Goal: Task Accomplishment & Management: Manage account settings

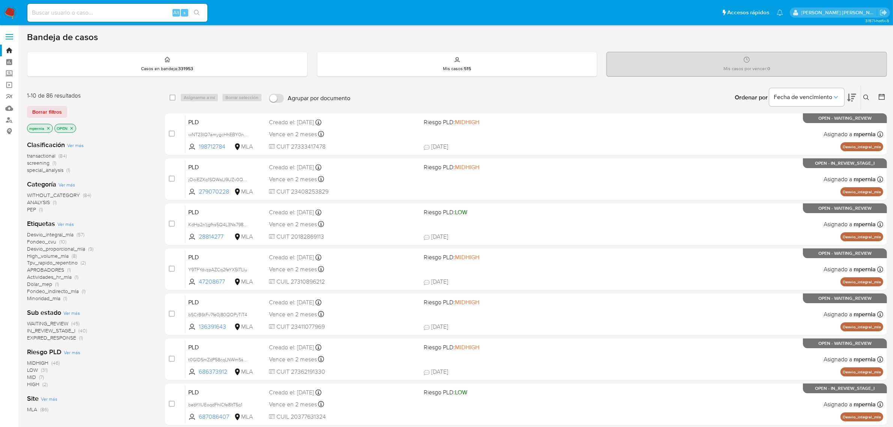
click at [45, 158] on span "transactional" at bounding box center [41, 155] width 28 height 7
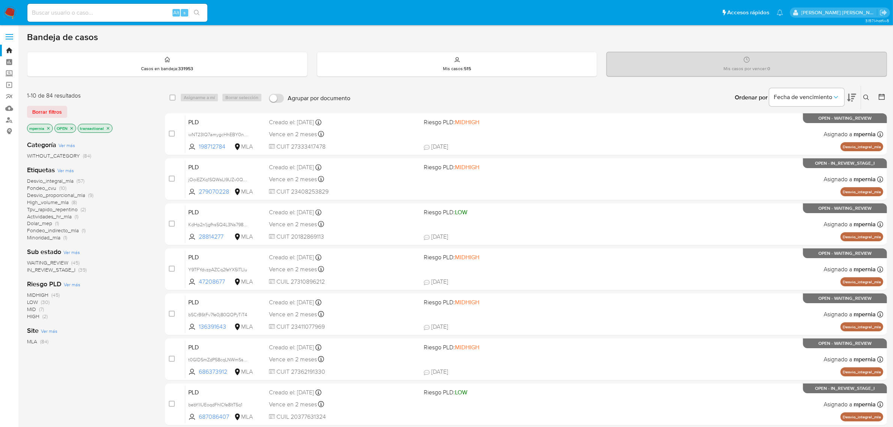
click at [48, 128] on icon "close-filter" at bounding box center [48, 128] width 4 height 4
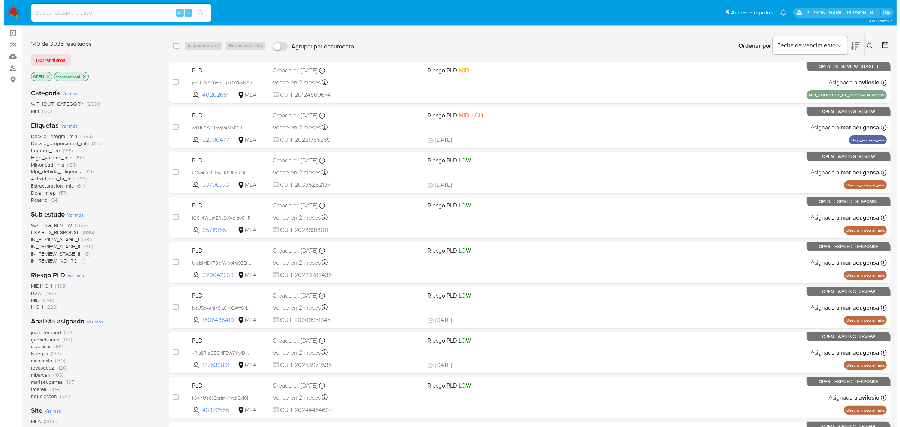
scroll to position [141, 0]
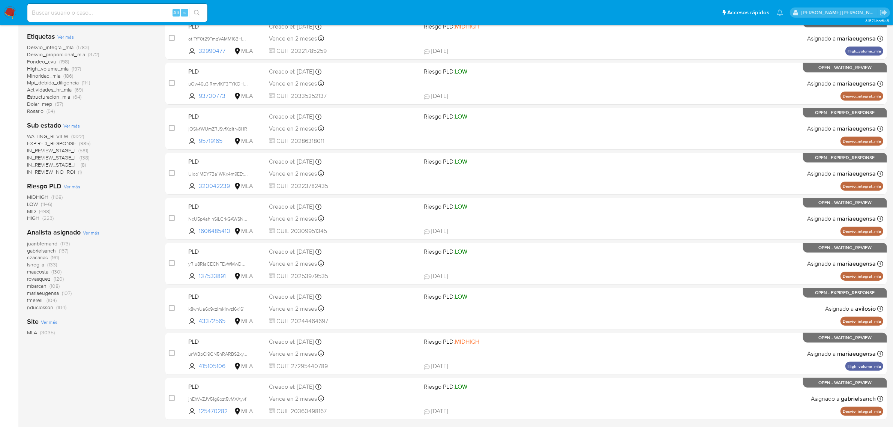
click at [85, 232] on span "Ver más" at bounding box center [91, 232] width 16 height 7
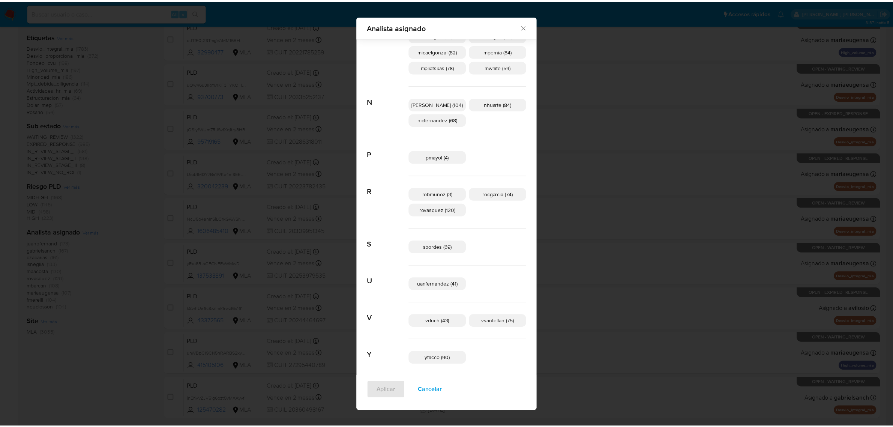
scroll to position [388, 0]
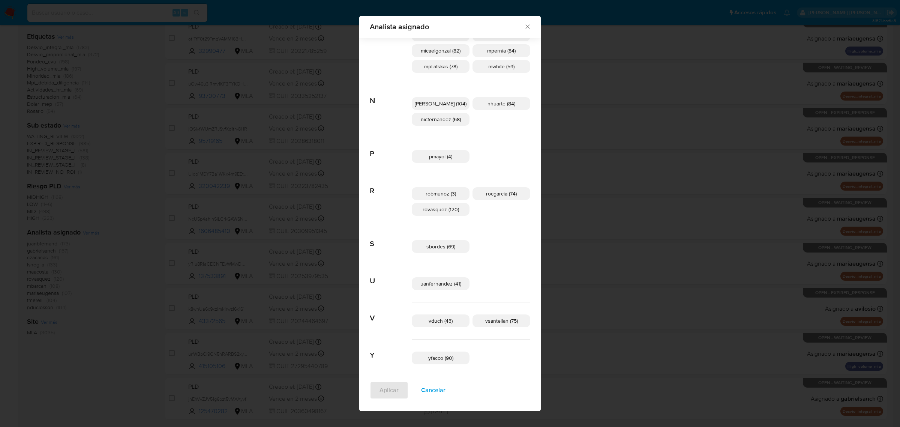
click at [515, 32] on div "Analista asignado" at bounding box center [449, 27] width 181 height 22
click at [516, 30] on div "Analista asignado" at bounding box center [449, 27] width 181 height 22
click at [524, 27] on icon "Cerrar" at bounding box center [527, 26] width 7 height 7
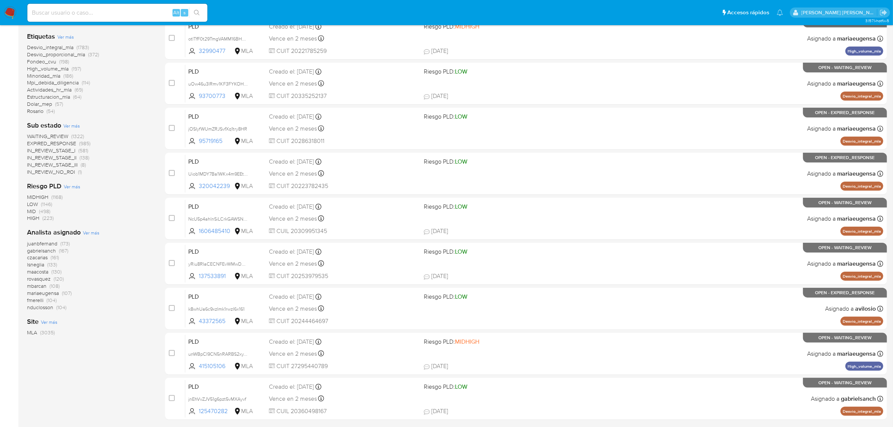
scroll to position [0, 0]
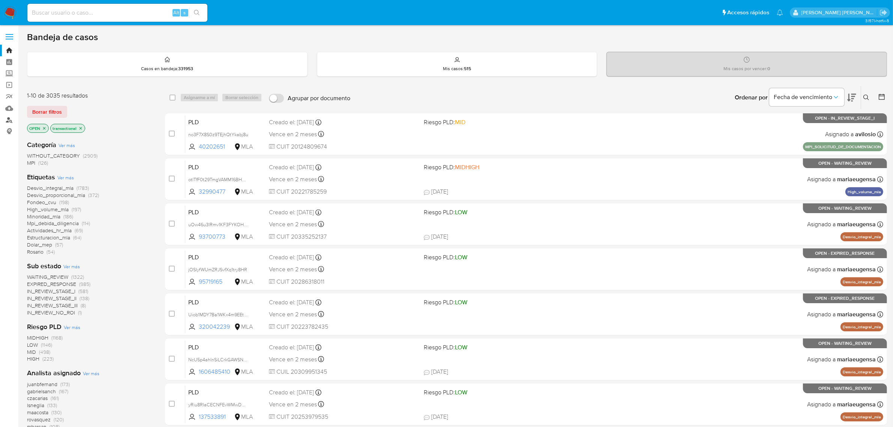
click at [10, 118] on link "Buscador de personas" at bounding box center [44, 120] width 89 height 12
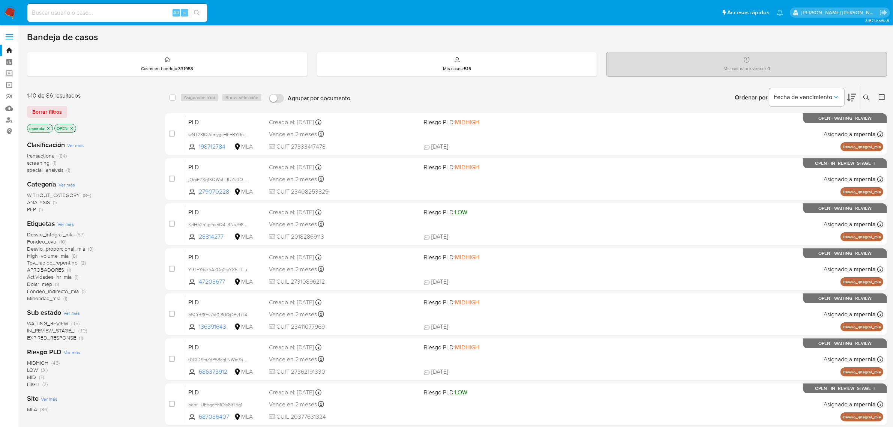
click at [55, 337] on span "EXPIRED_RESPONSE" at bounding box center [51, 337] width 49 height 7
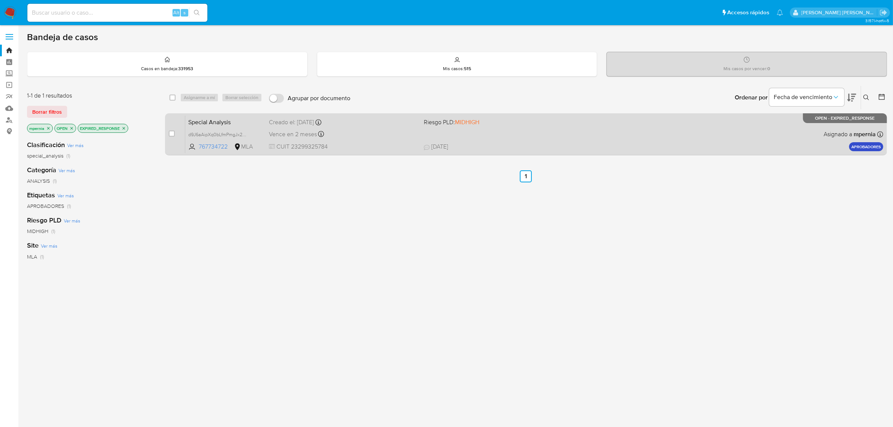
click at [304, 122] on div "Creado el: 18/08/2025 Creado el: 18/08/2025 13:00:45" at bounding box center [343, 122] width 149 height 8
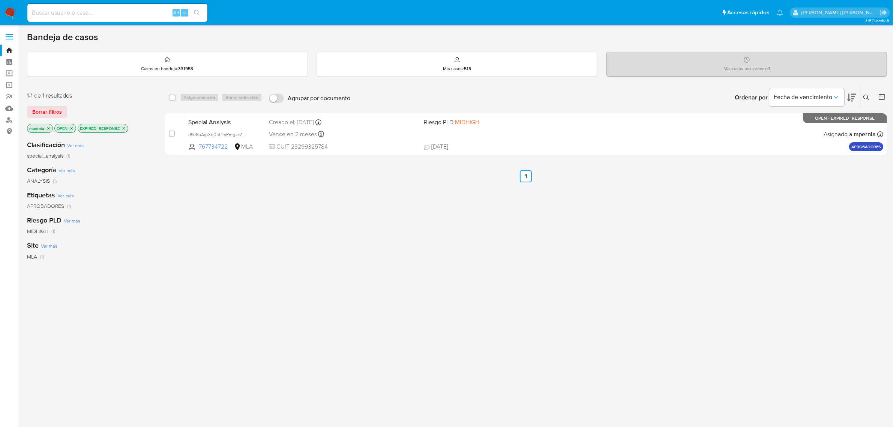
click at [173, 100] on div "select-all-cases-checkbox" at bounding box center [172, 97] width 6 height 7
click at [170, 99] on input "checkbox" at bounding box center [172, 97] width 6 height 6
checkbox input "true"
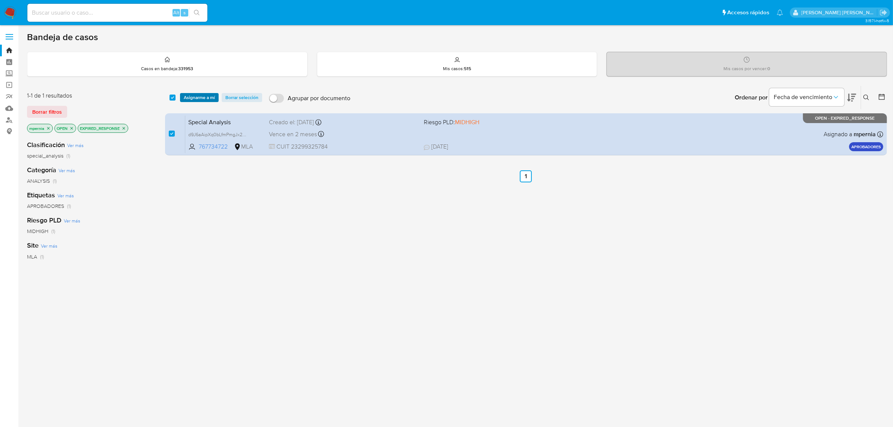
click at [197, 99] on span "Asignarme a mí" at bounding box center [199, 97] width 31 height 7
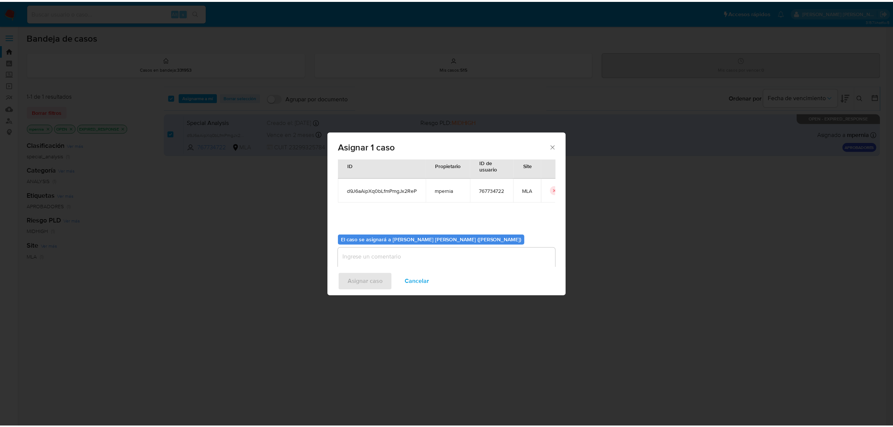
scroll to position [38, 0]
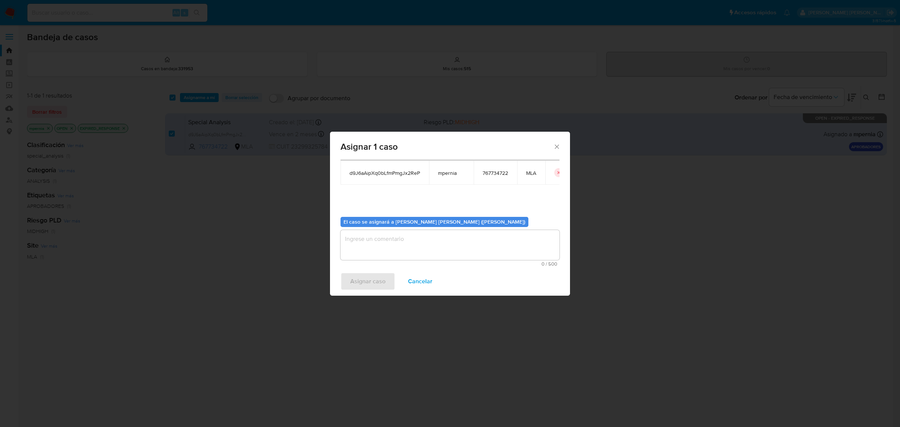
click at [374, 251] on textarea "assign-modal" at bounding box center [449, 245] width 219 height 30
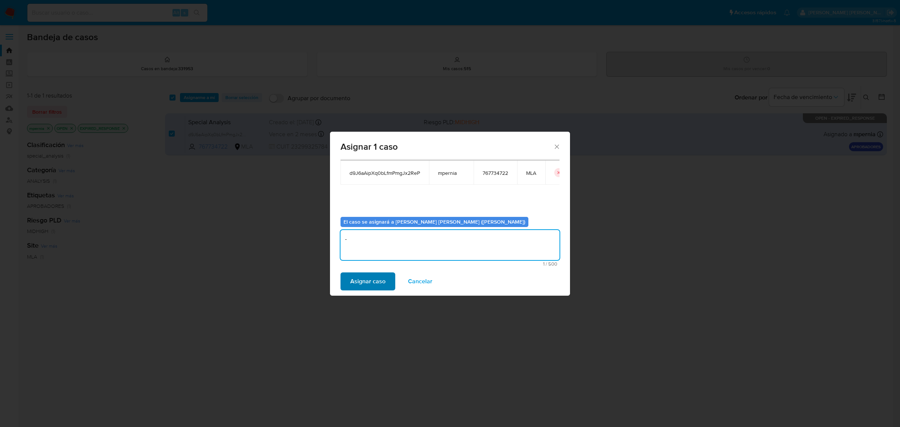
type textarea "-"
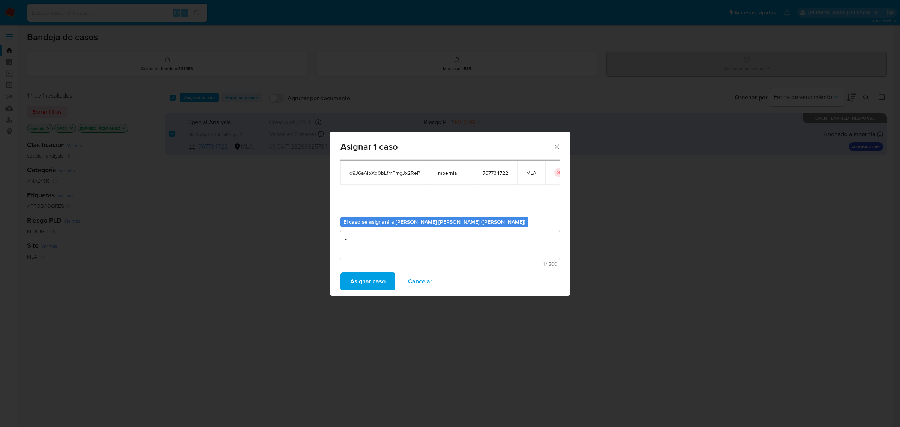
click at [372, 279] on span "Asignar caso" at bounding box center [367, 281] width 35 height 16
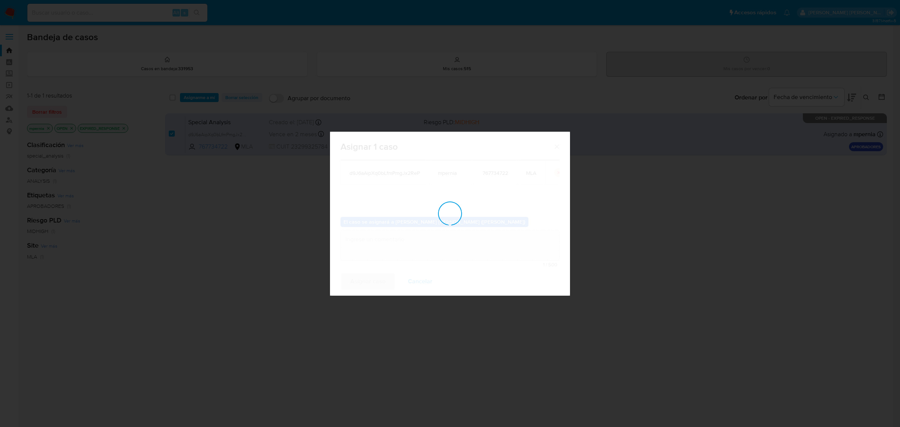
checkbox input "false"
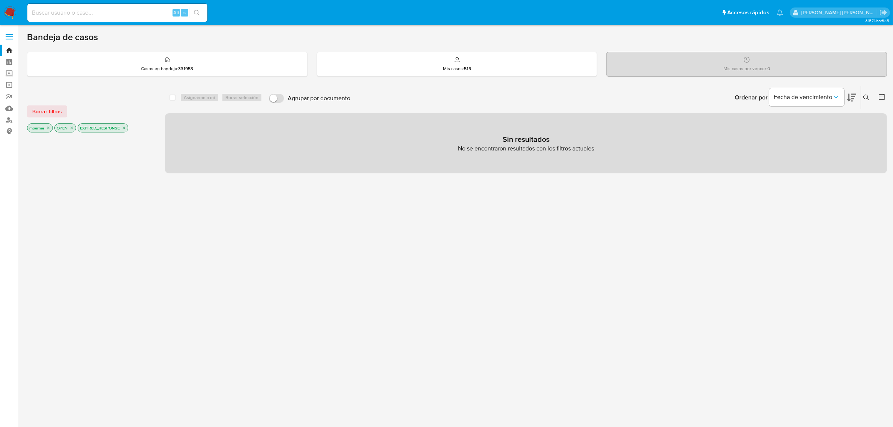
click at [49, 130] on icon "close-filter" at bounding box center [48, 128] width 4 height 4
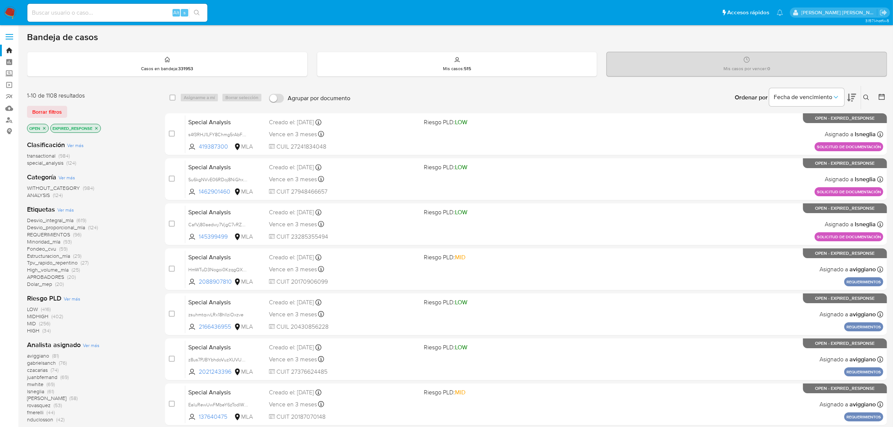
click at [95, 127] on icon "close-filter" at bounding box center [96, 128] width 4 height 4
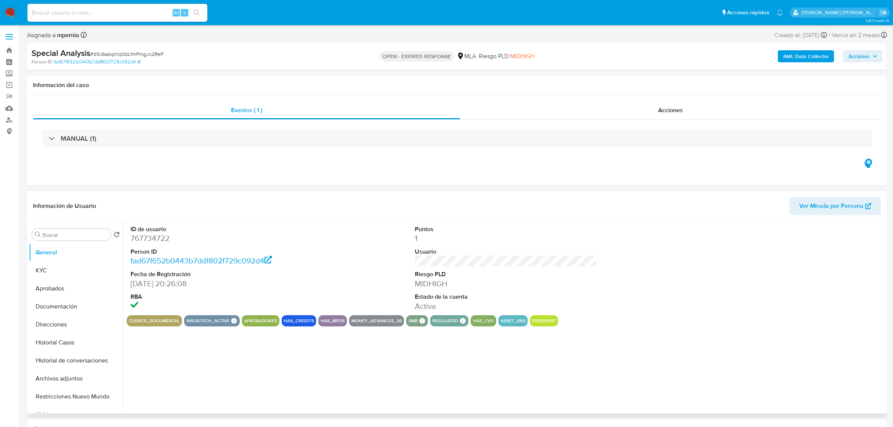
select select "10"
click at [670, 111] on span "Acciones" at bounding box center [670, 110] width 25 height 9
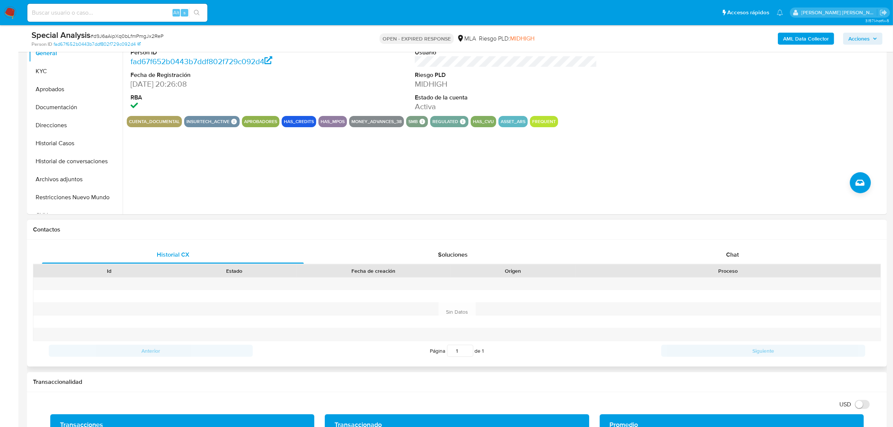
scroll to position [234, 0]
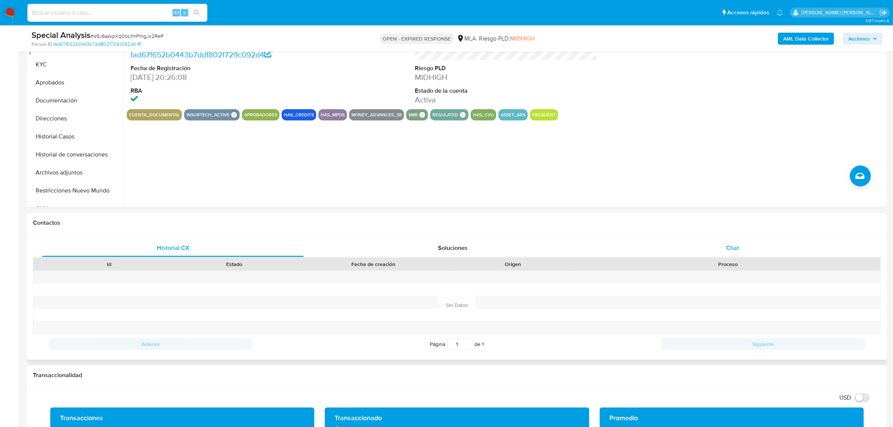
click at [733, 248] on span "Chat" at bounding box center [732, 247] width 13 height 9
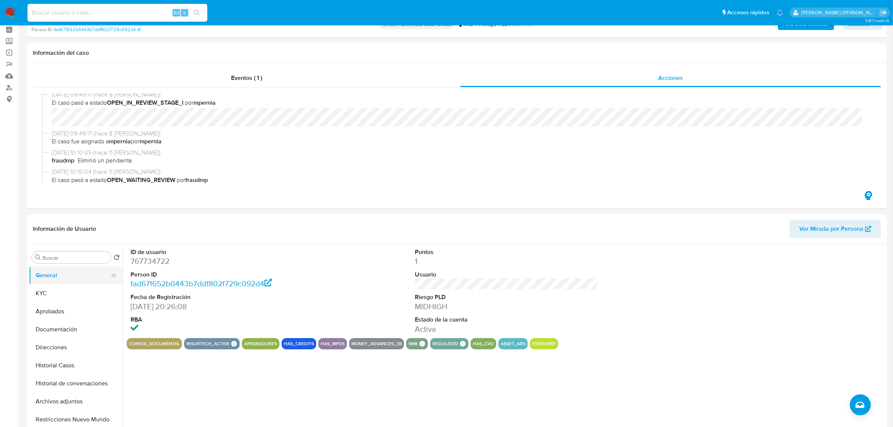
scroll to position [0, 0]
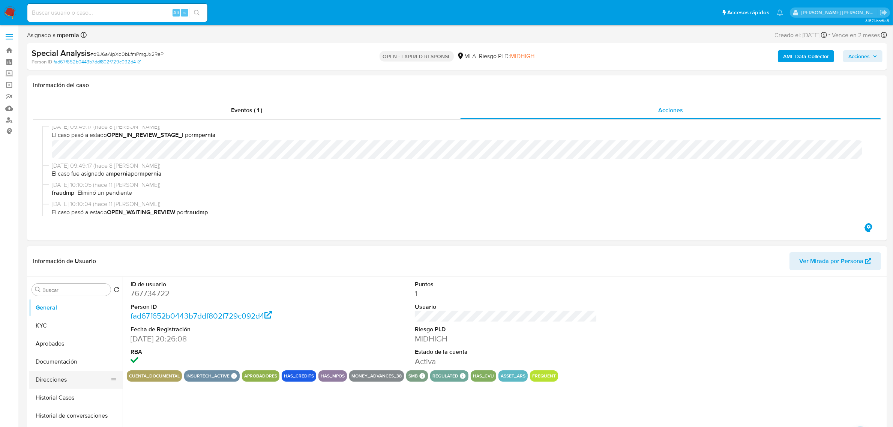
click at [59, 378] on button "Direcciones" at bounding box center [73, 379] width 88 height 18
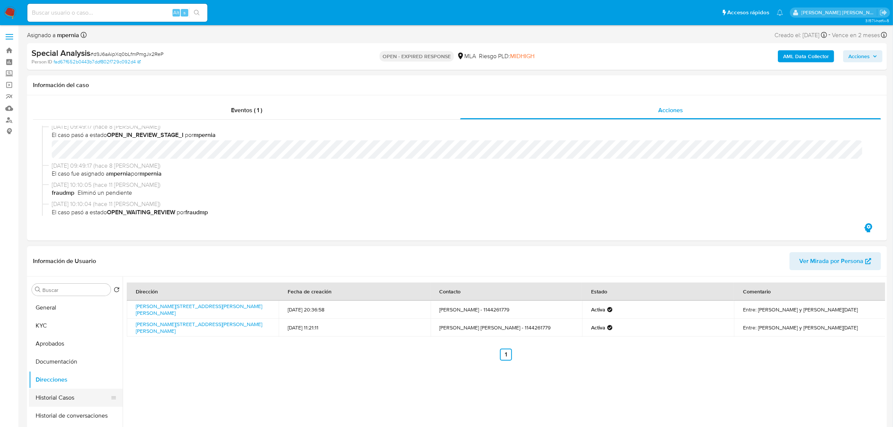
click at [67, 397] on button "Historial Casos" at bounding box center [73, 397] width 88 height 18
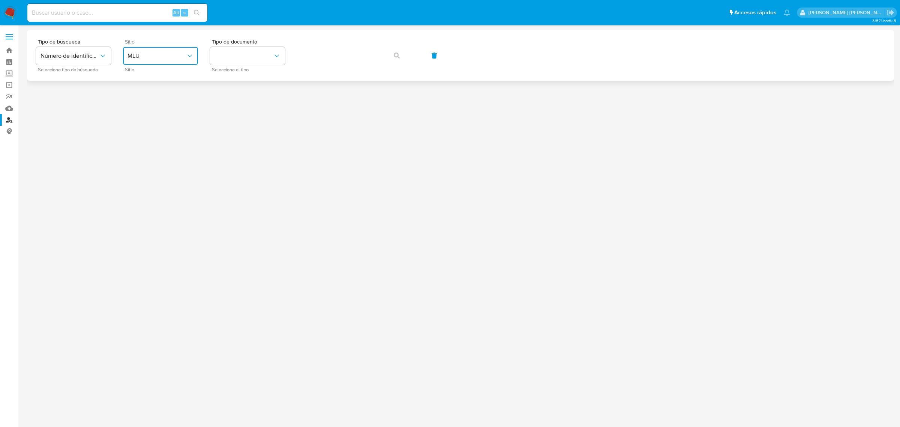
click at [157, 51] on button "MLU" at bounding box center [160, 56] width 75 height 18
click at [147, 94] on div "MLA" at bounding box center [157, 94] width 61 height 18
click at [274, 53] on icon "identificationType" at bounding box center [276, 55] width 7 height 7
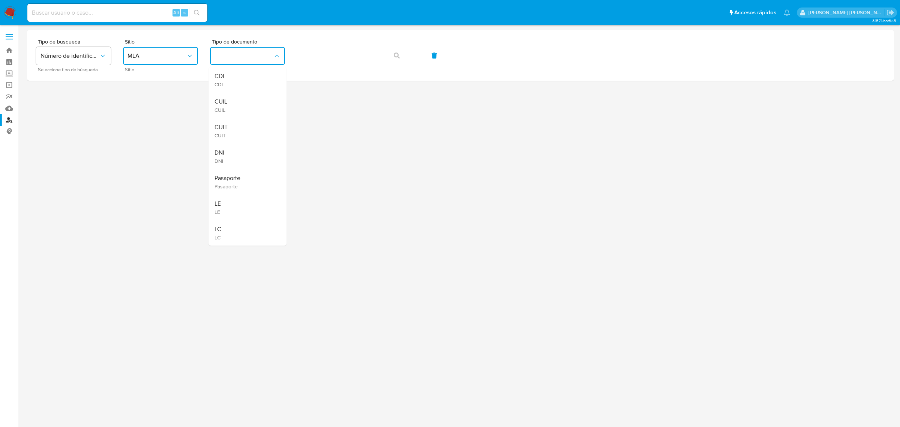
click at [240, 128] on div "CUIT CUIT" at bounding box center [244, 130] width 61 height 25
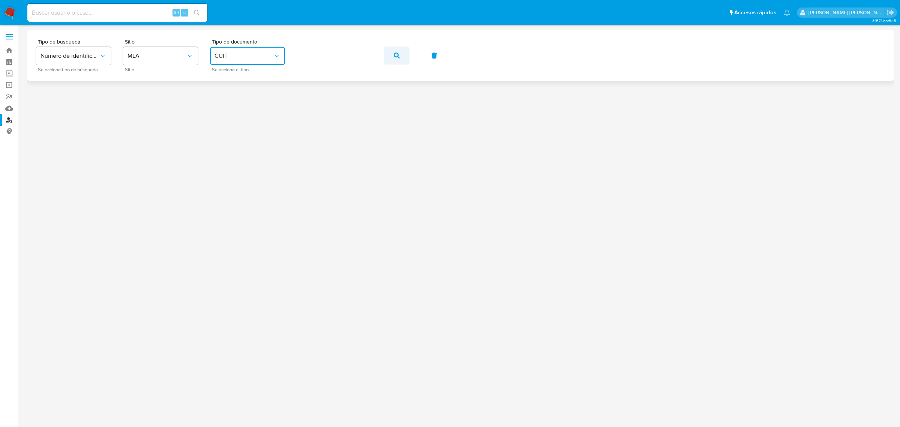
click at [387, 59] on button "button" at bounding box center [396, 55] width 25 height 18
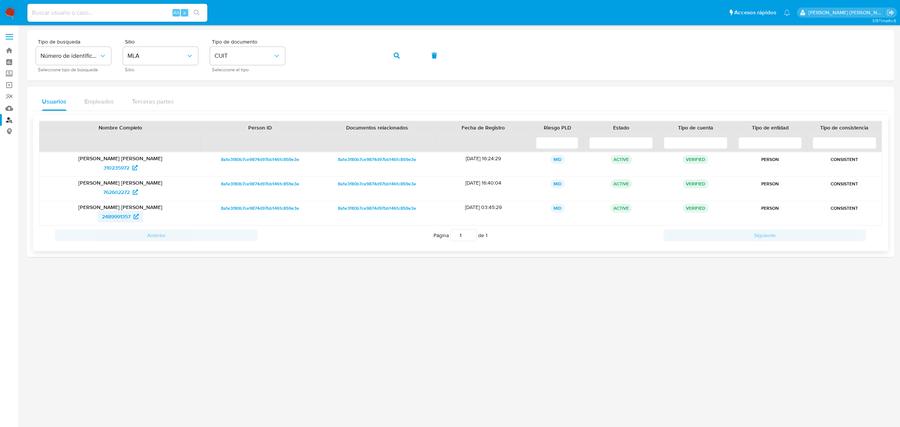
click at [126, 219] on span "2489991357" at bounding box center [116, 216] width 28 height 12
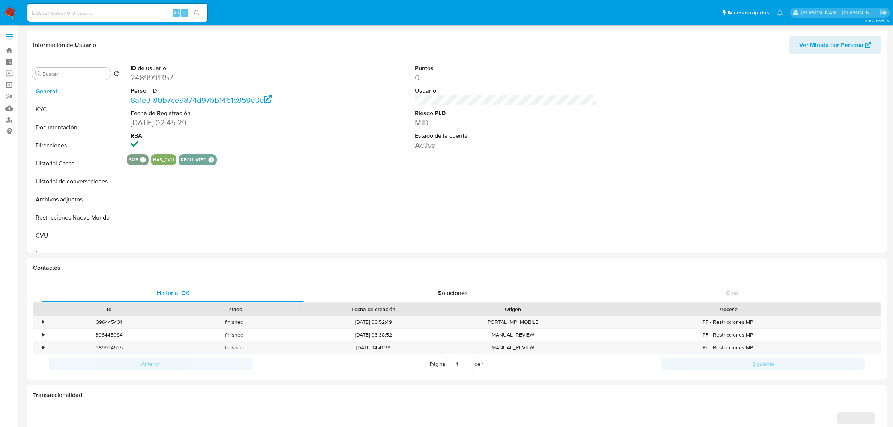
select select "10"
click at [59, 164] on button "Historial Casos" at bounding box center [73, 163] width 88 height 18
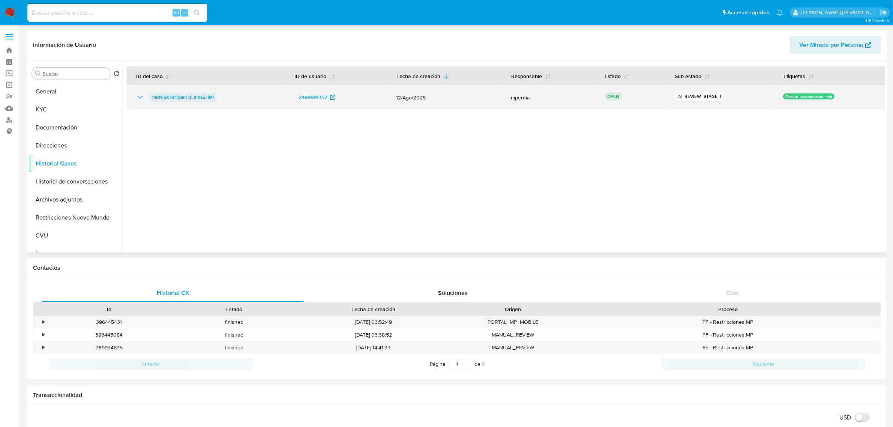
click at [196, 94] on span "mRNlSX7RrTganFqTJnne2HMl" at bounding box center [182, 97] width 61 height 9
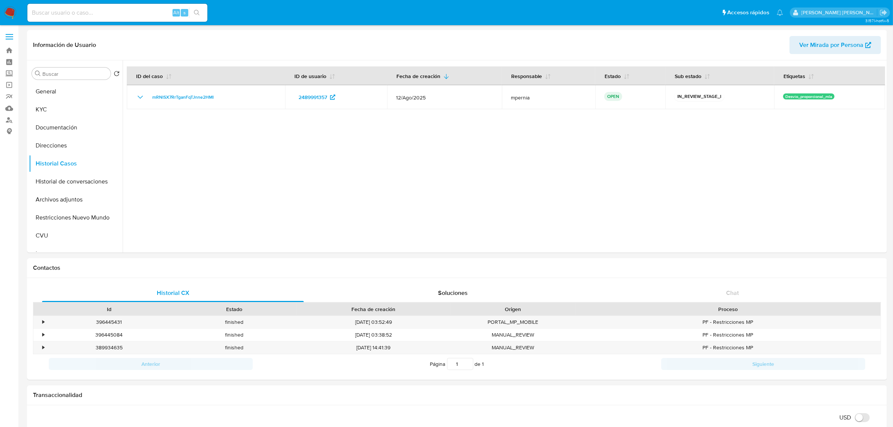
click at [109, 12] on input at bounding box center [117, 13] width 180 height 10
paste input "1187946759"
type input "1187946759"
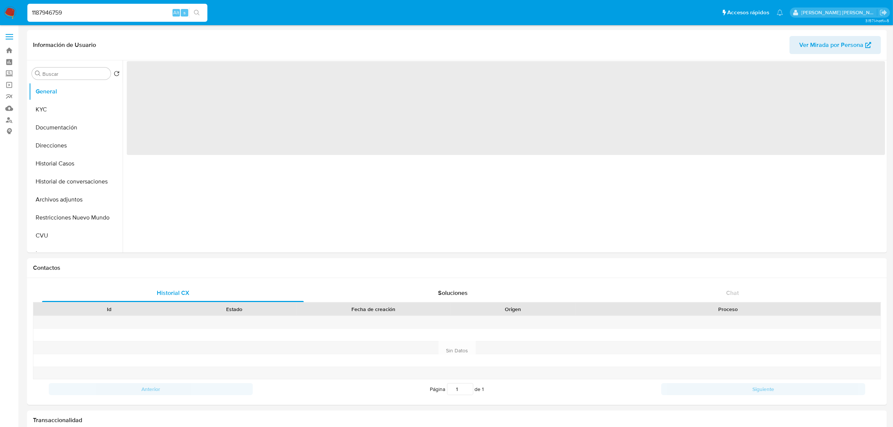
select select "10"
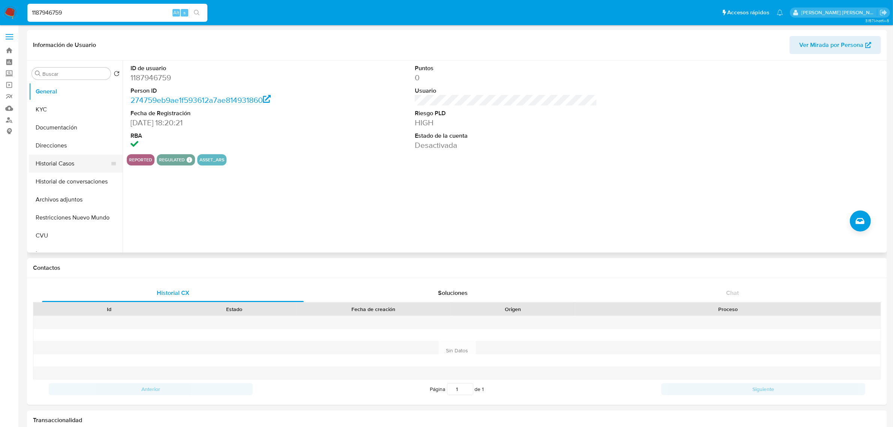
click at [83, 168] on button "Historial Casos" at bounding box center [73, 163] width 88 height 18
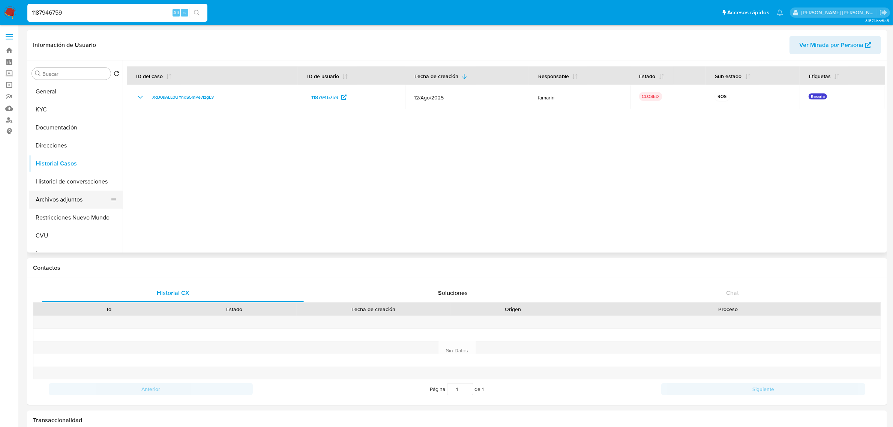
click at [70, 198] on button "Archivos adjuntos" at bounding box center [73, 199] width 88 height 18
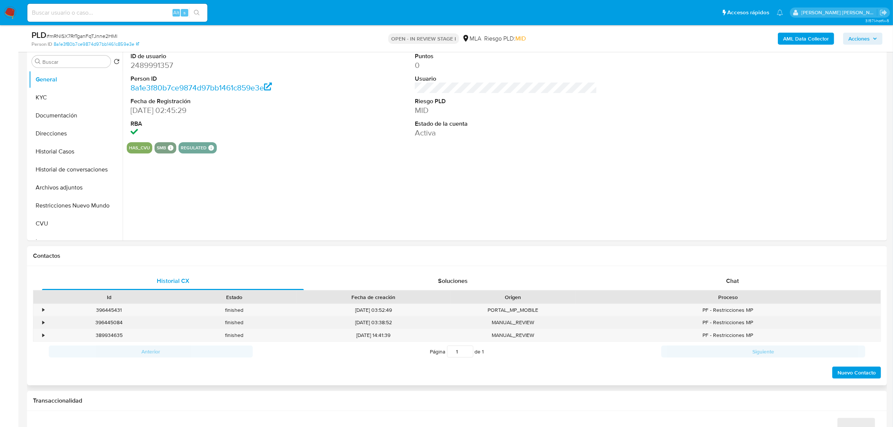
select select "10"
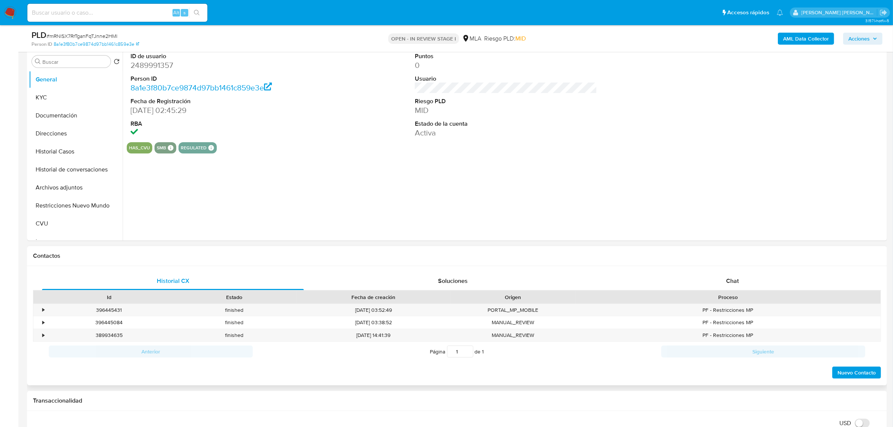
scroll to position [234, 0]
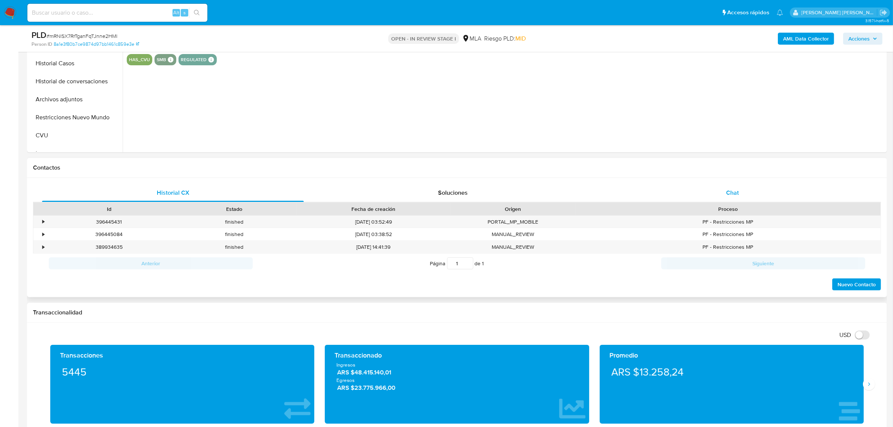
click at [717, 198] on div "Chat" at bounding box center [732, 193] width 262 height 18
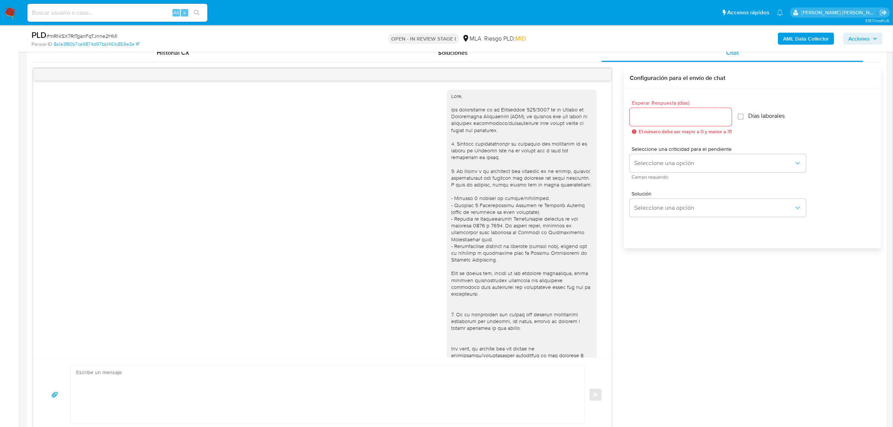
scroll to position [375, 0]
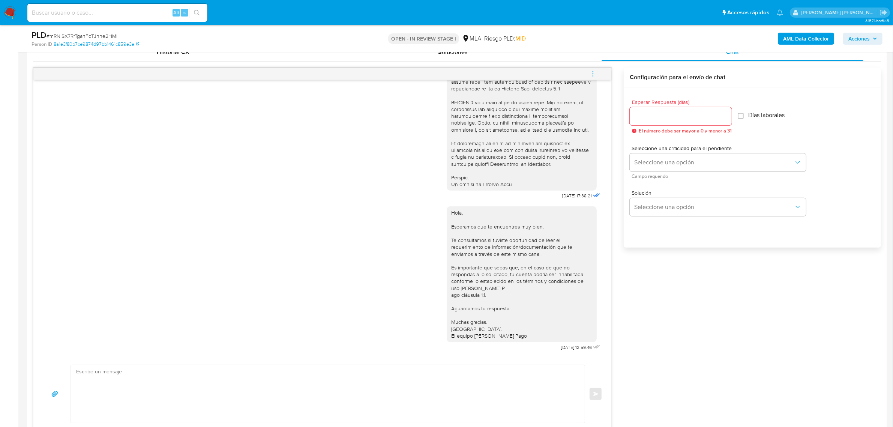
drag, startPoint x: 597, startPoint y: 75, endPoint x: 576, endPoint y: 72, distance: 21.0
click at [596, 75] on button "menu-action" at bounding box center [592, 74] width 25 height 18
click at [525, 57] on li "Cerrar conversación" at bounding box center [542, 59] width 77 height 13
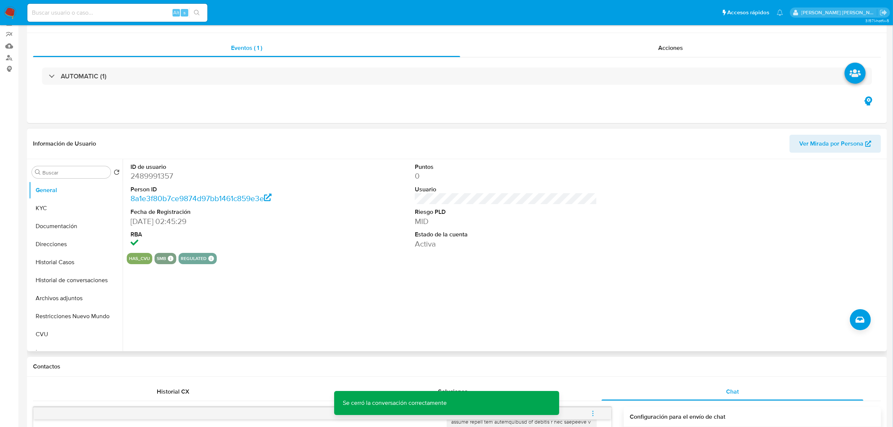
scroll to position [0, 0]
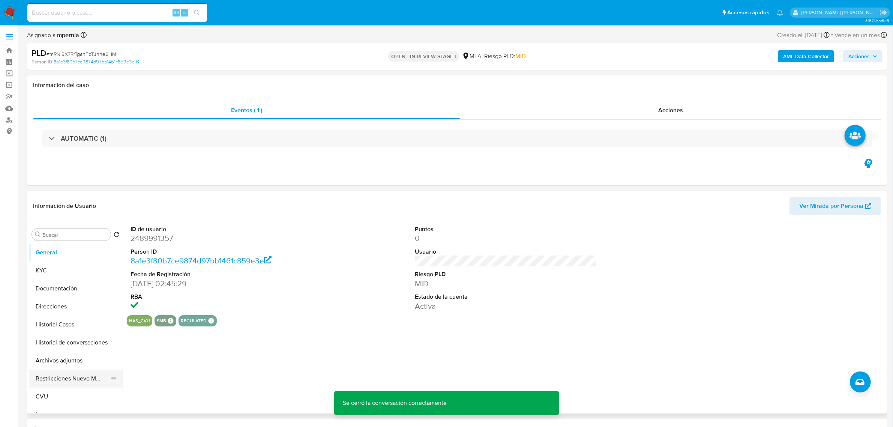
click at [64, 374] on button "Restricciones Nuevo Mundo" at bounding box center [73, 378] width 88 height 18
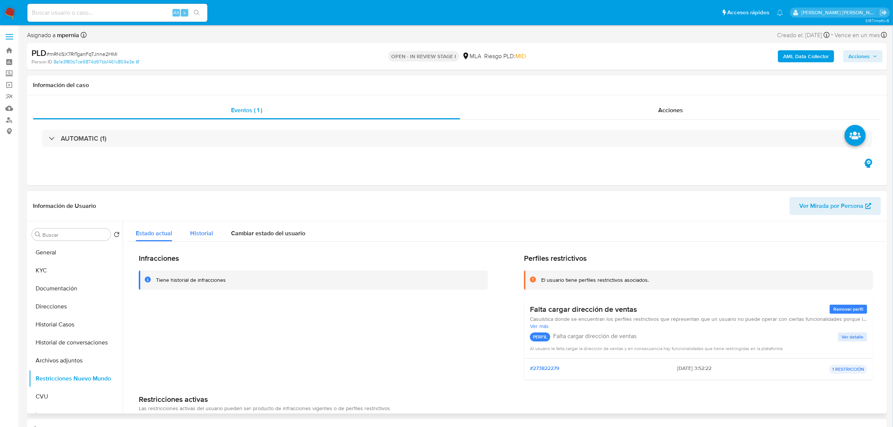
click at [207, 237] on span "Historial" at bounding box center [201, 233] width 23 height 9
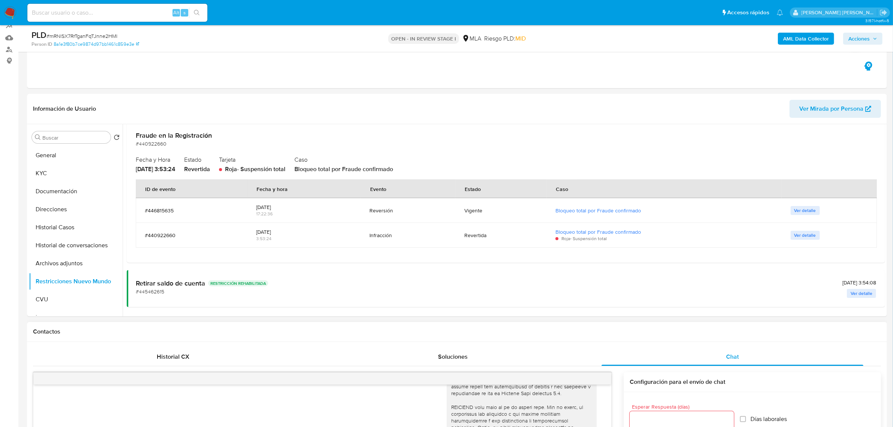
scroll to position [141, 0]
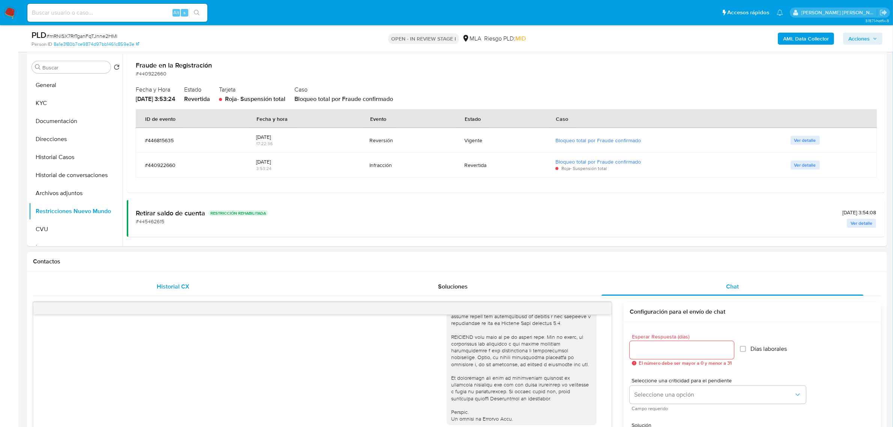
click at [167, 289] on span "Historial CX" at bounding box center [173, 286] width 33 height 9
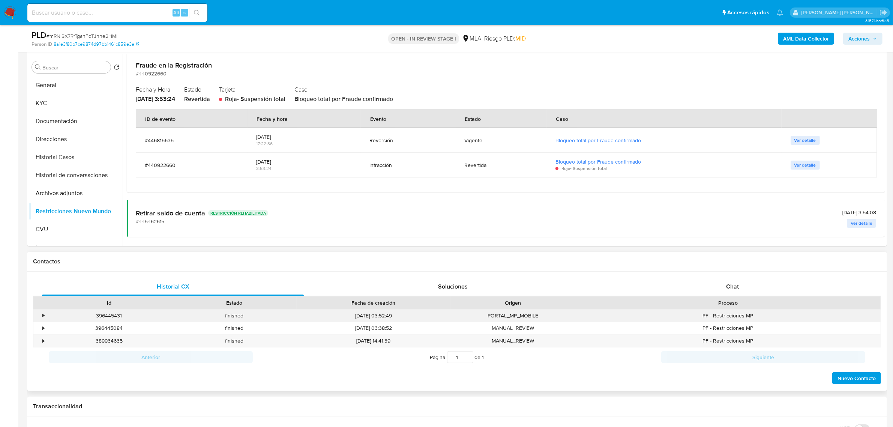
click at [111, 316] on div "396445431" at bounding box center [108, 315] width 125 height 12
copy div "396445431"
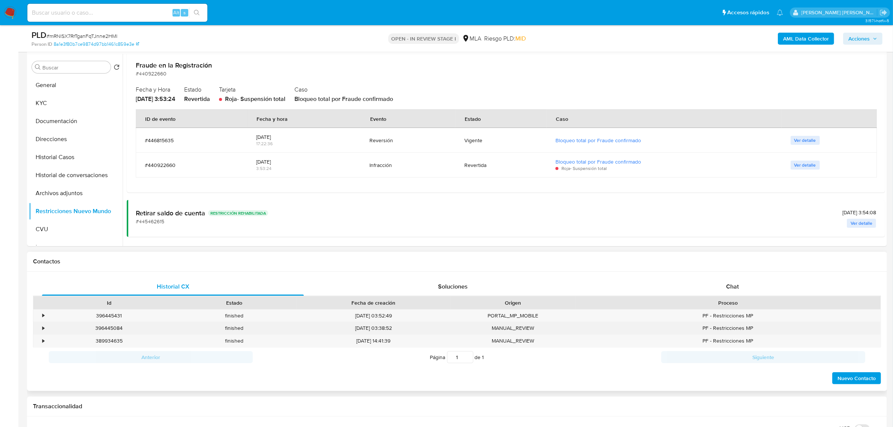
click at [118, 327] on div "396445084" at bounding box center [108, 328] width 125 height 12
copy div "396445084"
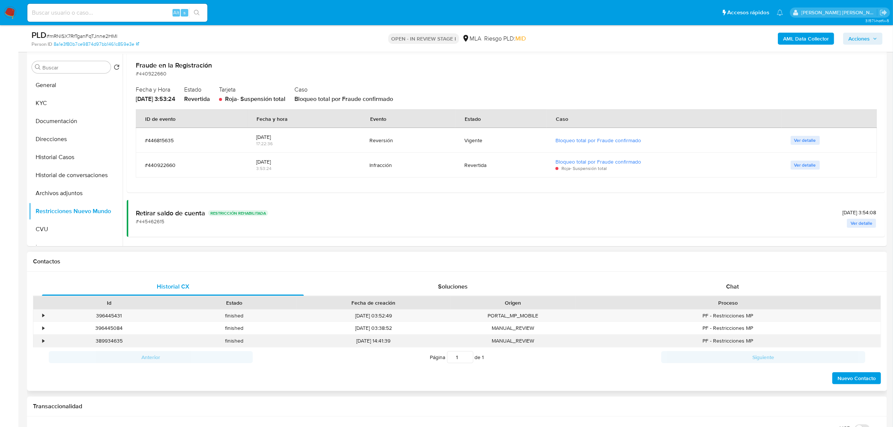
click at [117, 343] on div "389934635" at bounding box center [108, 340] width 125 height 12
copy div "389934635"
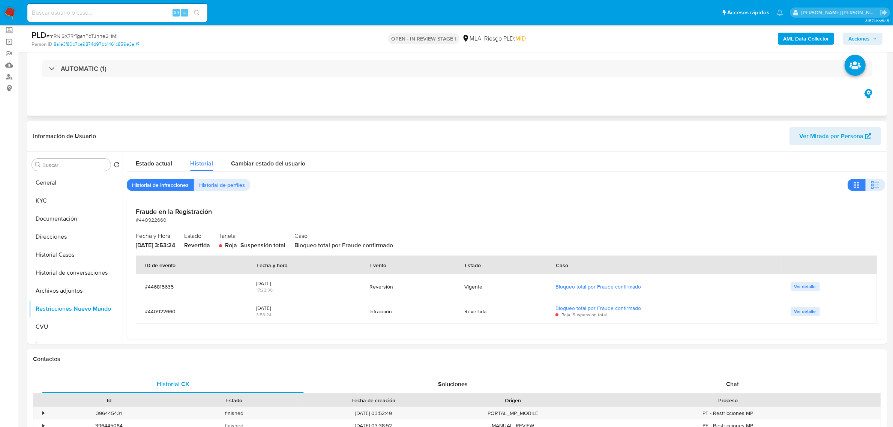
scroll to position [0, 0]
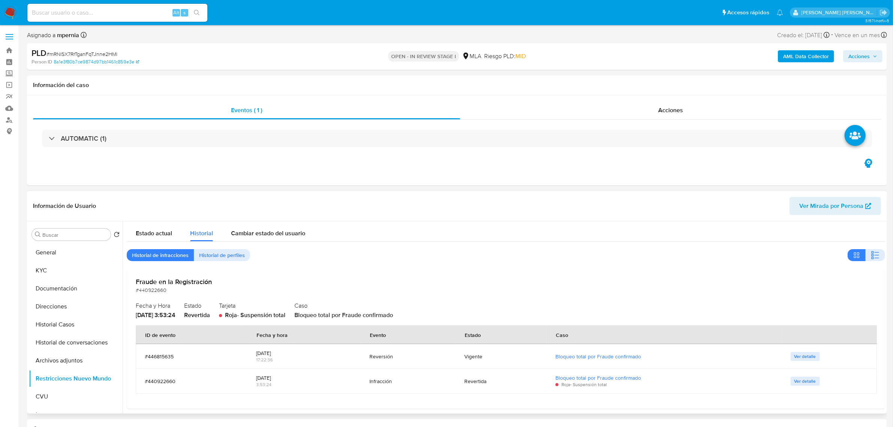
click at [814, 205] on span "Ver Mirada por Persona" at bounding box center [831, 206] width 64 height 18
click at [804, 60] on b "AML Data Collector" at bounding box center [806, 56] width 46 height 12
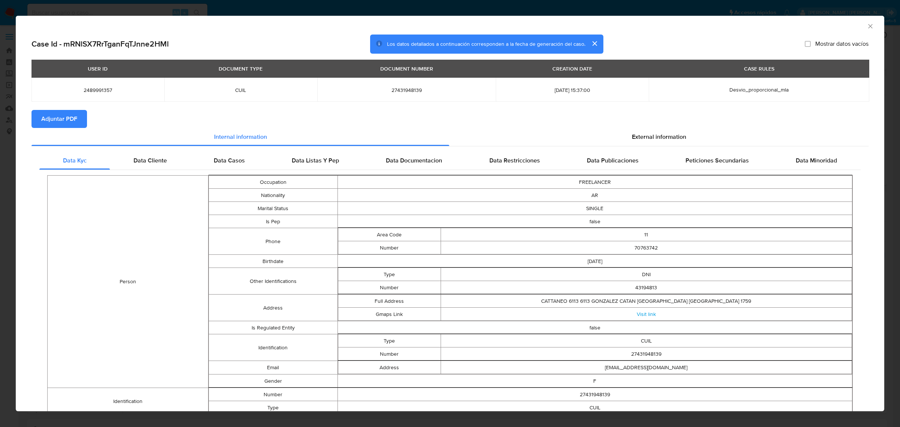
click at [66, 124] on span "Adjuntar PDF" at bounding box center [59, 119] width 36 height 16
click at [867, 25] on icon "Cerrar ventana" at bounding box center [870, 25] width 7 height 7
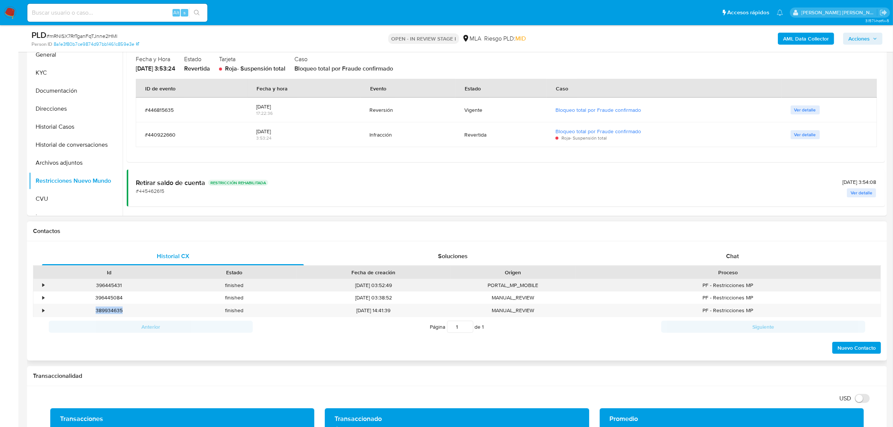
scroll to position [187, 0]
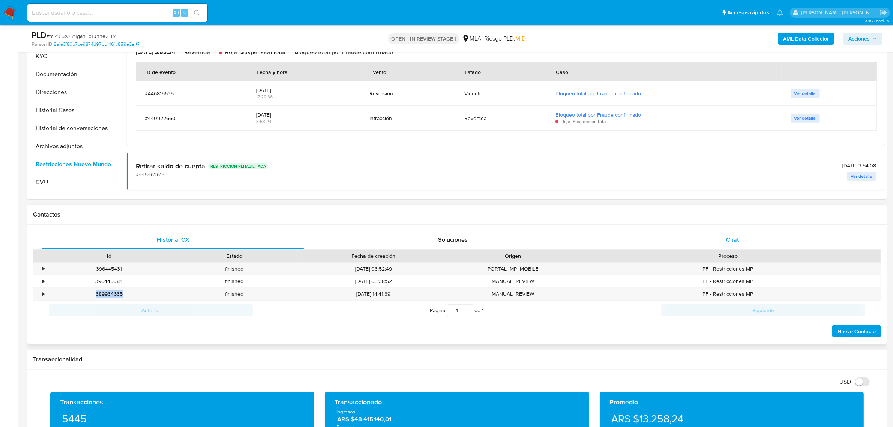
click at [720, 245] on div "Chat" at bounding box center [732, 240] width 262 height 18
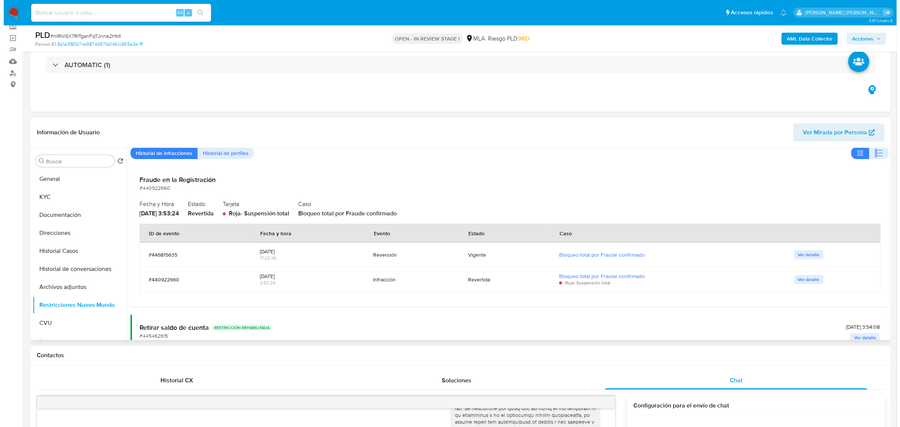
scroll to position [0, 0]
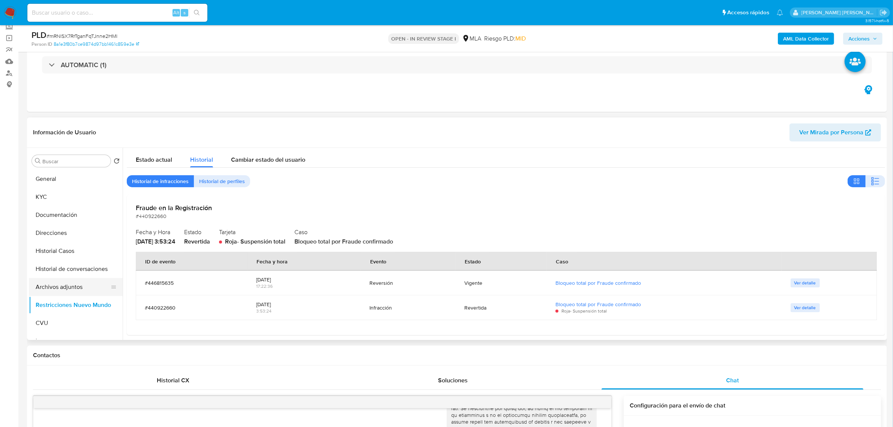
click at [45, 291] on button "Archivos adjuntos" at bounding box center [73, 287] width 88 height 18
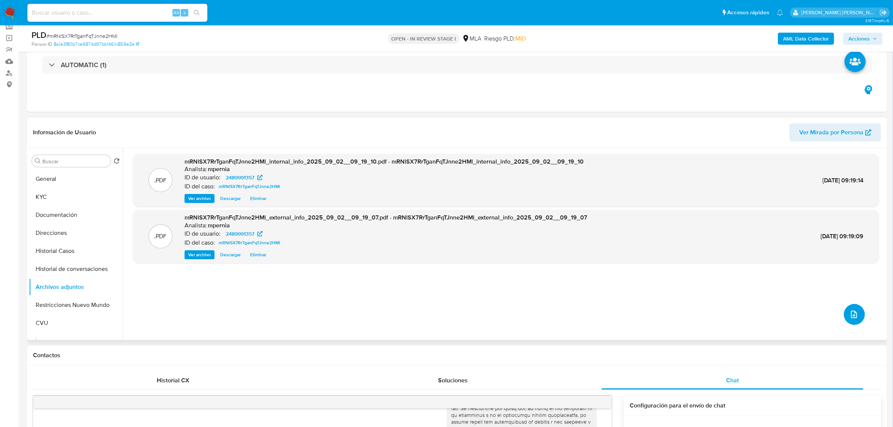
click at [846, 309] on button "upload-file" at bounding box center [854, 314] width 21 height 21
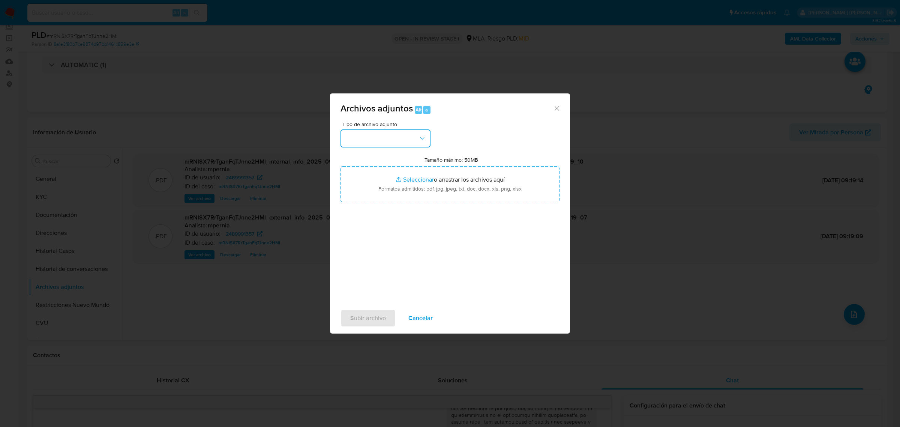
click at [387, 137] on button "button" at bounding box center [385, 138] width 90 height 18
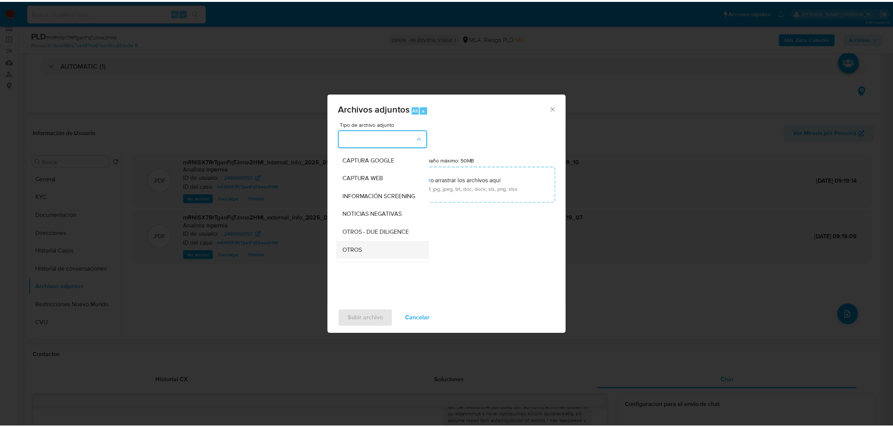
scroll to position [94, 0]
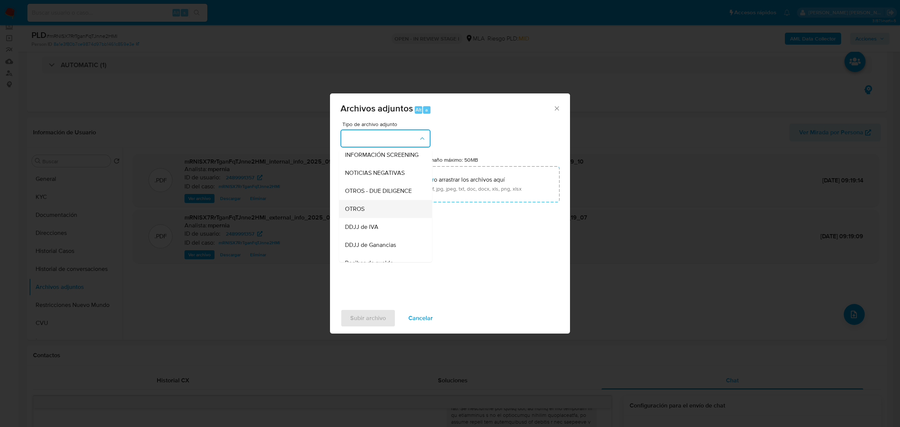
click at [373, 216] on div "OTROS" at bounding box center [383, 208] width 76 height 18
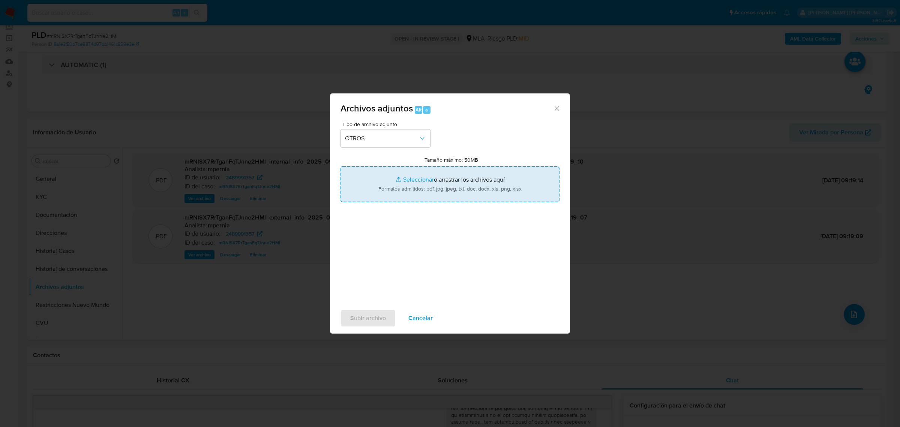
type input "C:\fakepath\Movimientos-Aladdin-2489991357.xlsx"
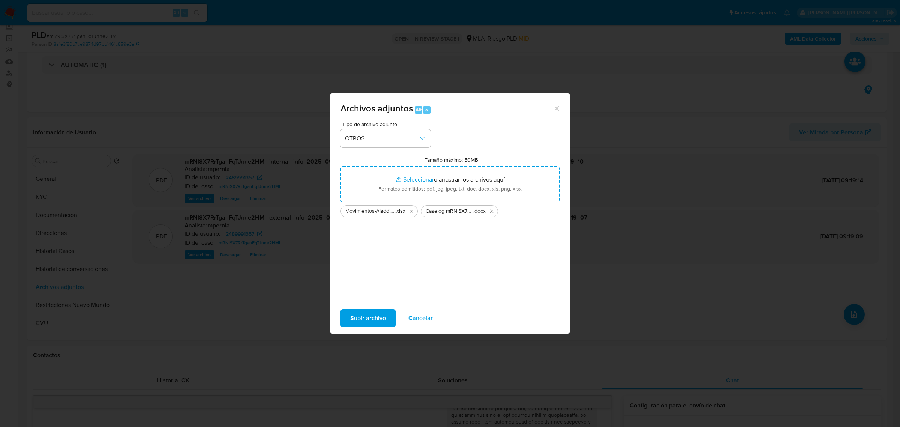
click at [368, 318] on span "Subir archivo" at bounding box center [368, 318] width 36 height 16
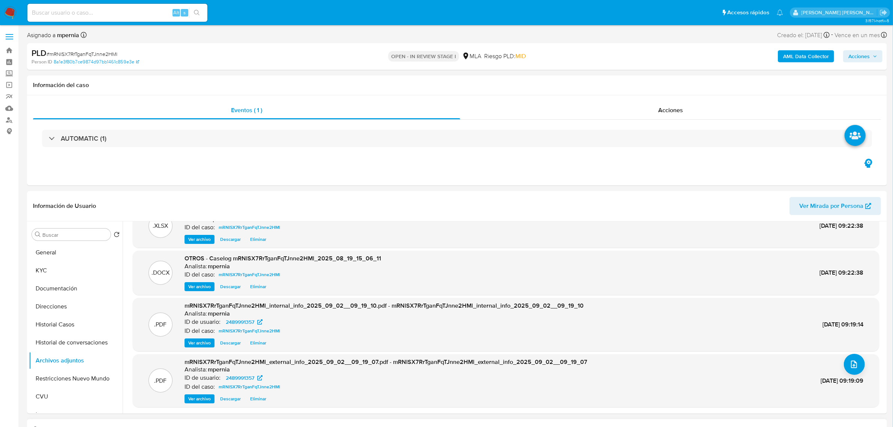
scroll to position [141, 0]
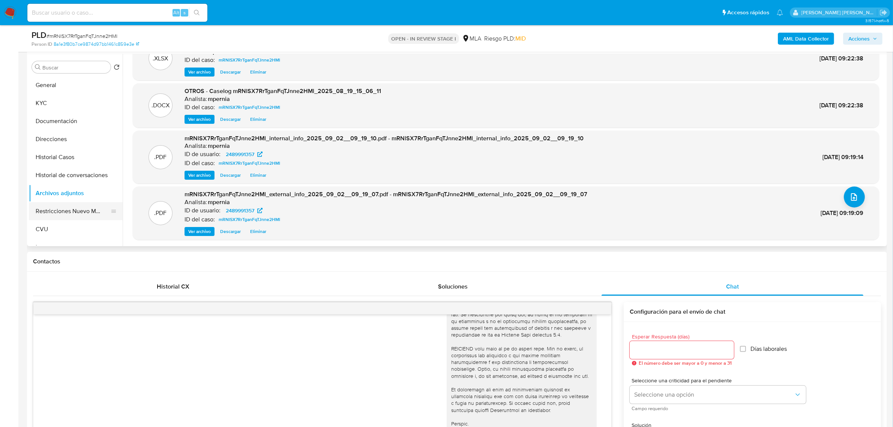
click at [81, 216] on button "Restricciones Nuevo Mundo" at bounding box center [73, 211] width 88 height 18
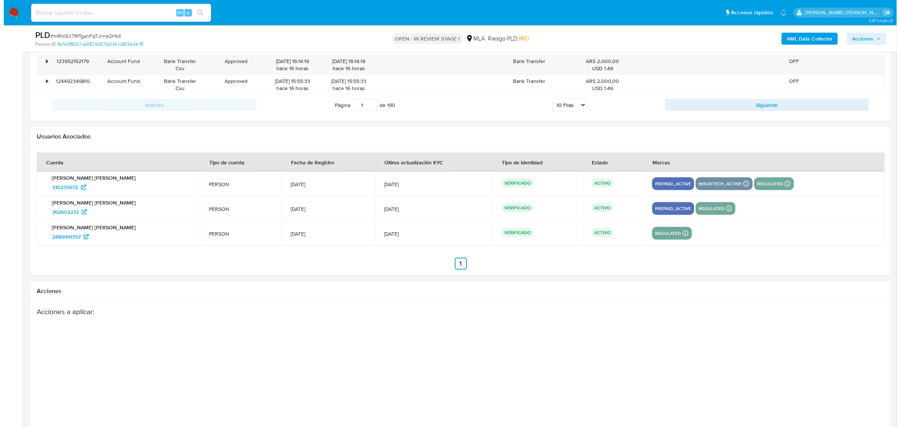
scroll to position [1371, 0]
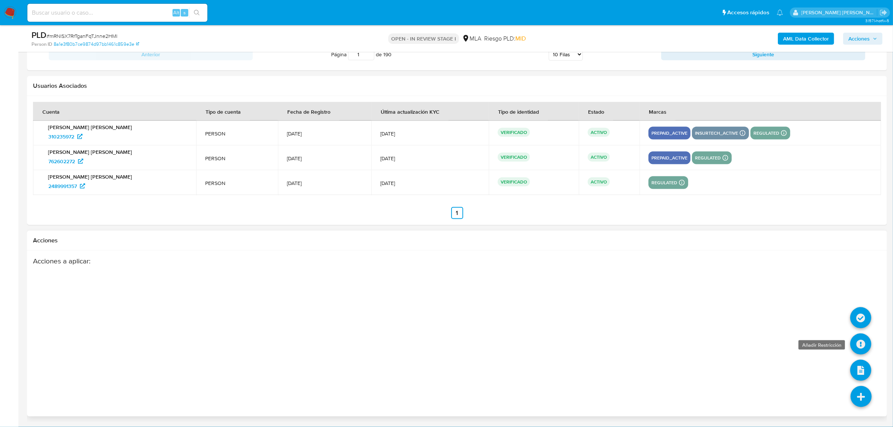
click at [856, 344] on icon at bounding box center [860, 343] width 21 height 21
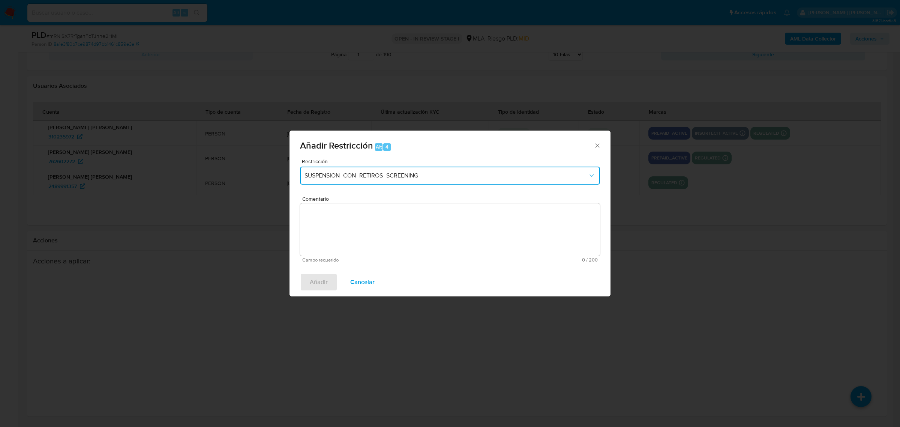
drag, startPoint x: 424, startPoint y: 171, endPoint x: 422, endPoint y: 175, distance: 4.6
click at [424, 171] on button "SUSPENSION_CON_RETIROS_SCREENING" at bounding box center [450, 175] width 300 height 18
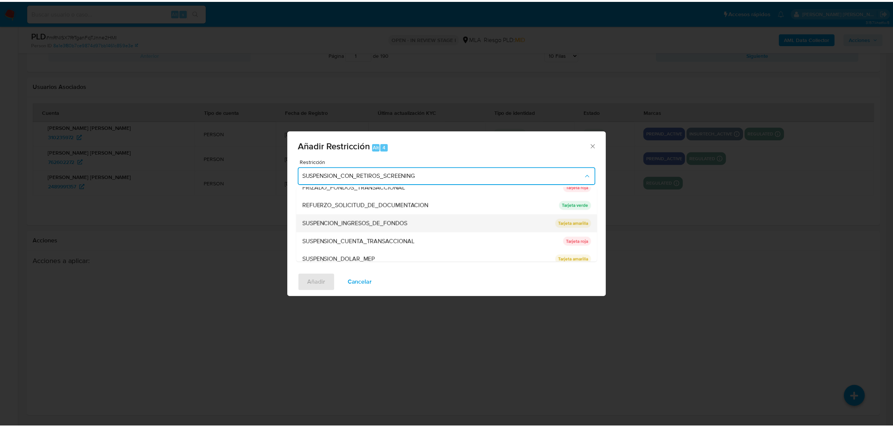
scroll to position [159, 0]
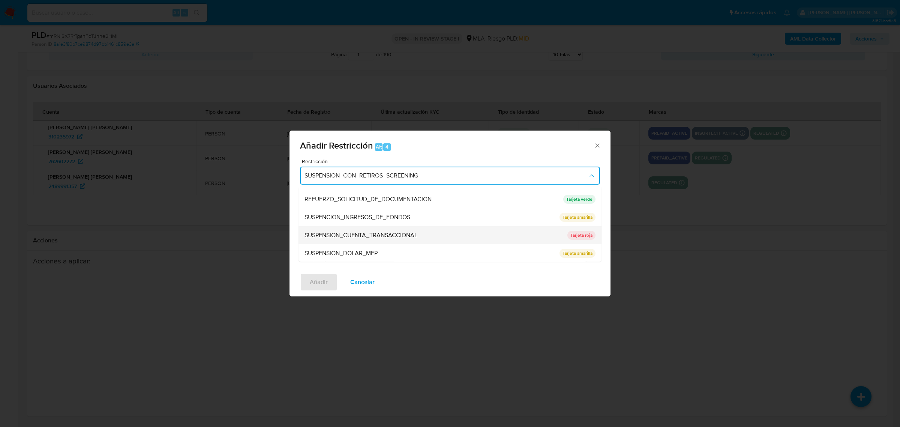
click at [372, 233] on span "SUSPENSION_CUENTA_TRANSACCIONAL" at bounding box center [360, 234] width 113 height 7
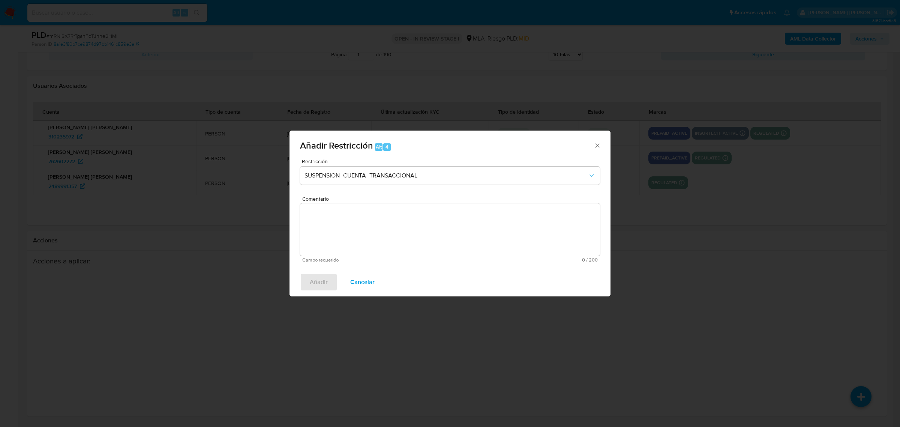
click at [372, 233] on textarea "Comentario" at bounding box center [450, 229] width 300 height 52
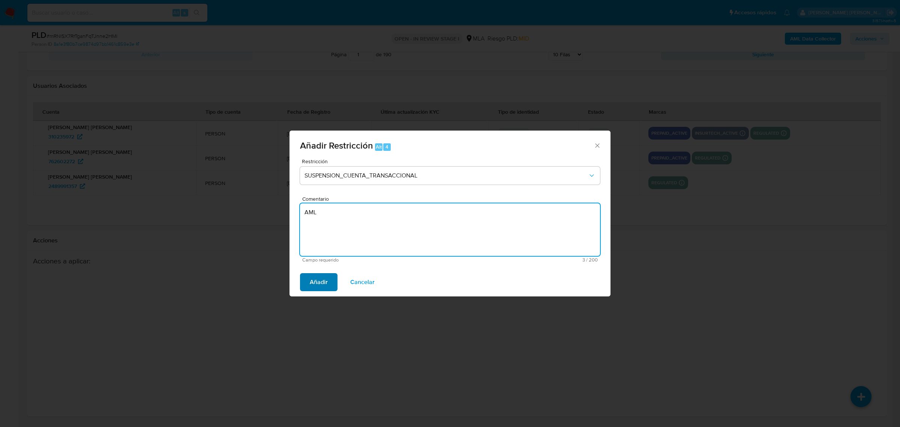
type textarea "AML"
click at [310, 279] on span "Añadir" at bounding box center [319, 282] width 18 height 16
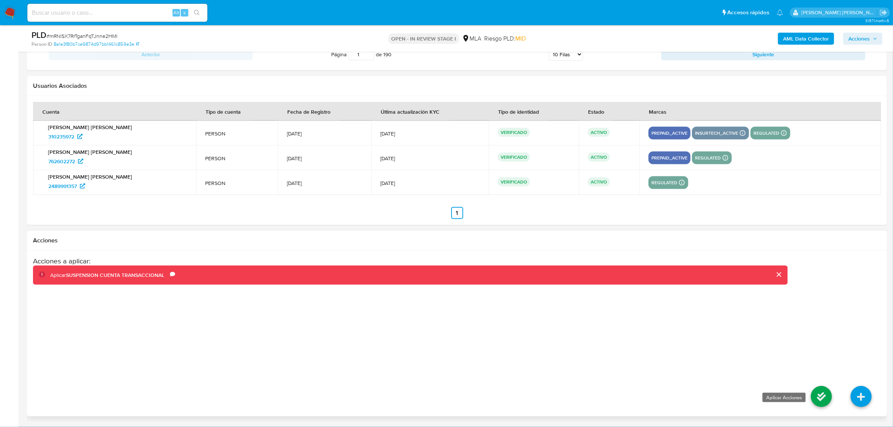
click at [829, 397] on icon at bounding box center [821, 396] width 21 height 21
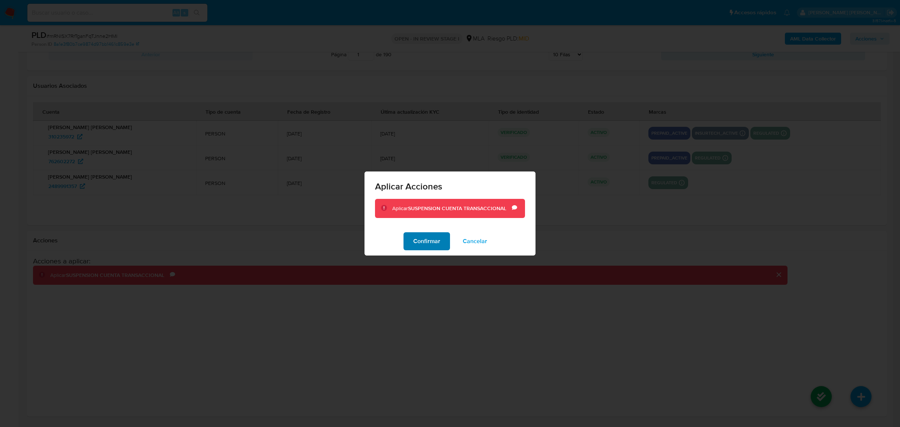
click at [428, 237] on span "Confirmar" at bounding box center [426, 241] width 27 height 16
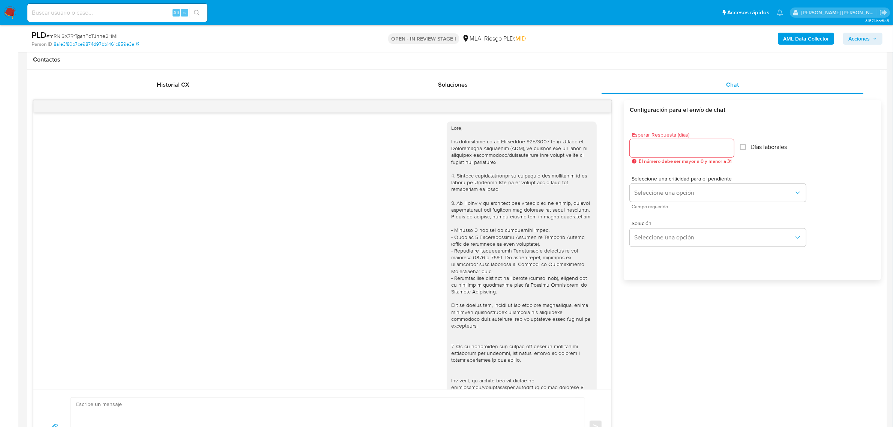
scroll to position [246, 0]
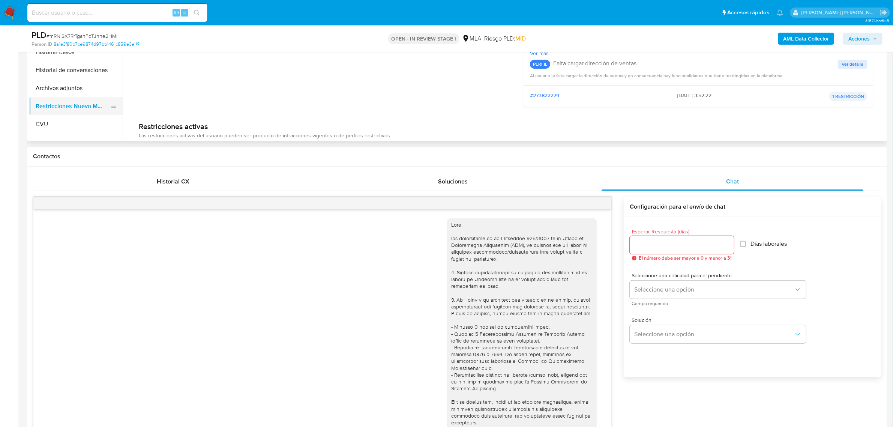
drag, startPoint x: 64, startPoint y: 89, endPoint x: 63, endPoint y: 100, distance: 11.6
click at [64, 89] on button "Archivos adjuntos" at bounding box center [76, 88] width 94 height 18
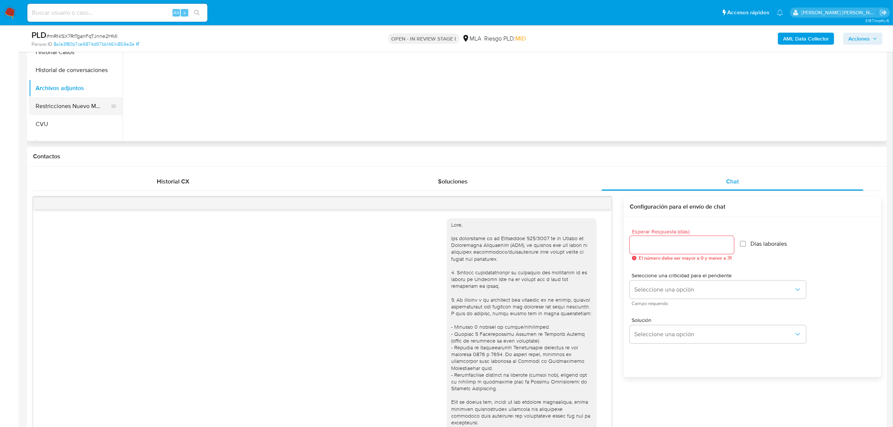
click at [63, 107] on button "Restricciones Nuevo Mundo" at bounding box center [73, 106] width 88 height 18
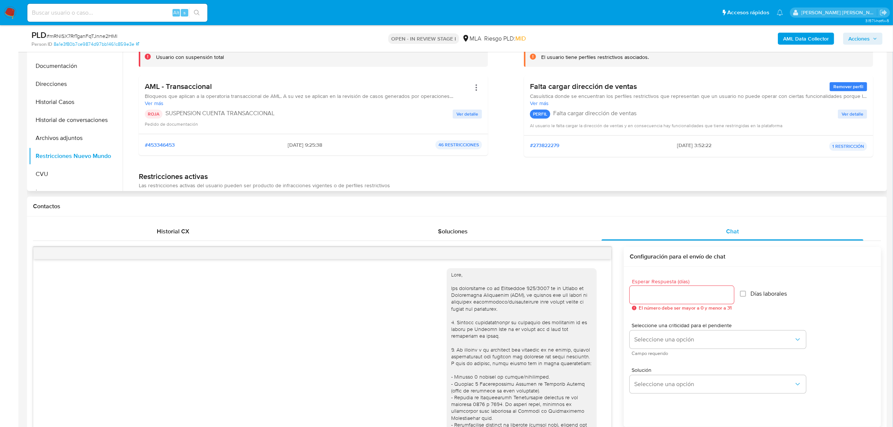
scroll to position [152, 0]
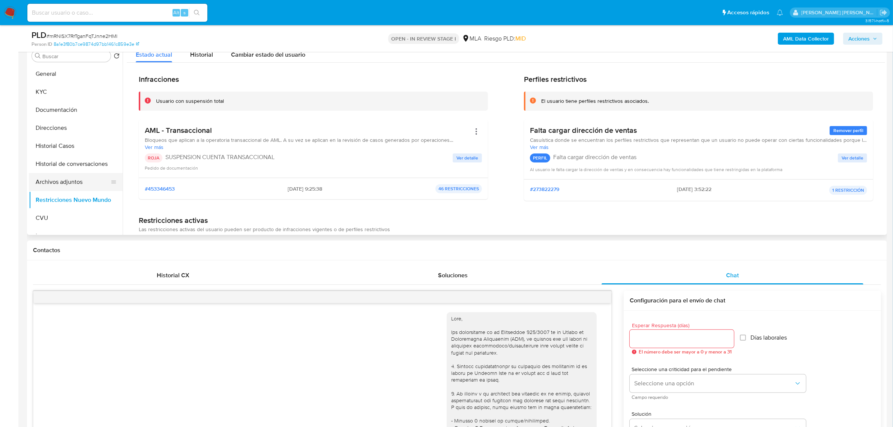
click at [64, 179] on button "Archivos adjuntos" at bounding box center [73, 182] width 88 height 18
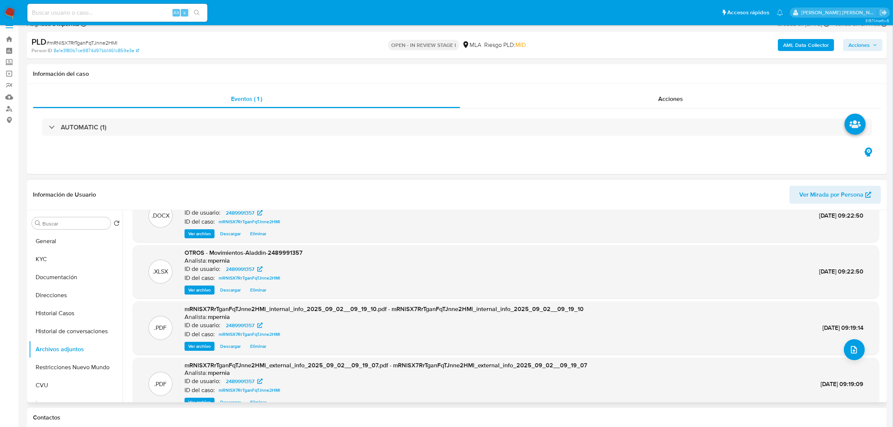
scroll to position [42, 0]
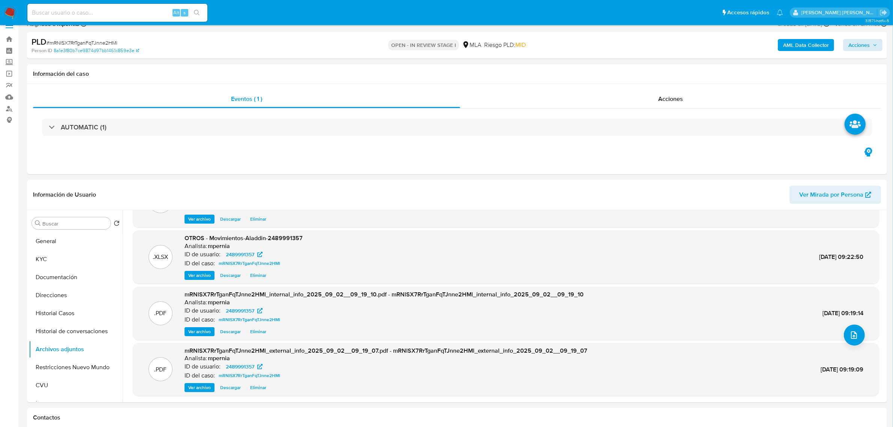
drag, startPoint x: 867, startPoint y: 37, endPoint x: 869, endPoint y: 44, distance: 7.3
click at [868, 38] on div "AML Data Collector Acciones" at bounding box center [742, 45] width 282 height 18
click at [868, 45] on span "Acciones" at bounding box center [858, 45] width 21 height 12
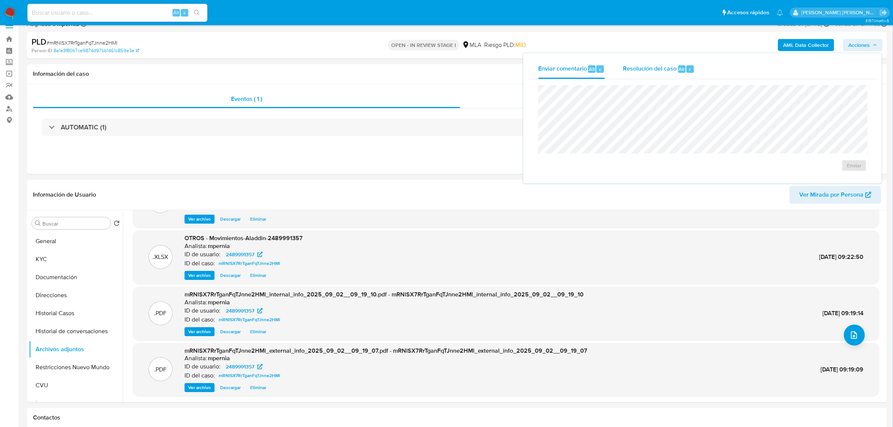
click at [664, 70] on span "Resolución del caso" at bounding box center [650, 68] width 54 height 9
click at [844, 169] on span "ROI Proposal" at bounding box center [835, 170] width 39 height 10
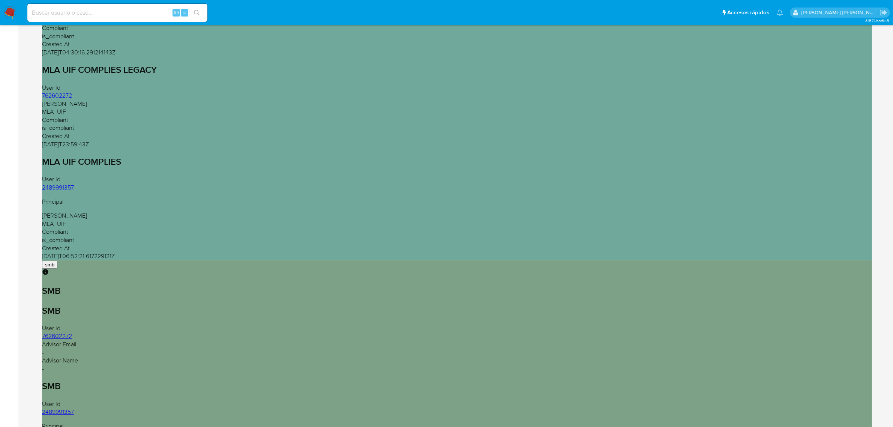
scroll to position [422, 0]
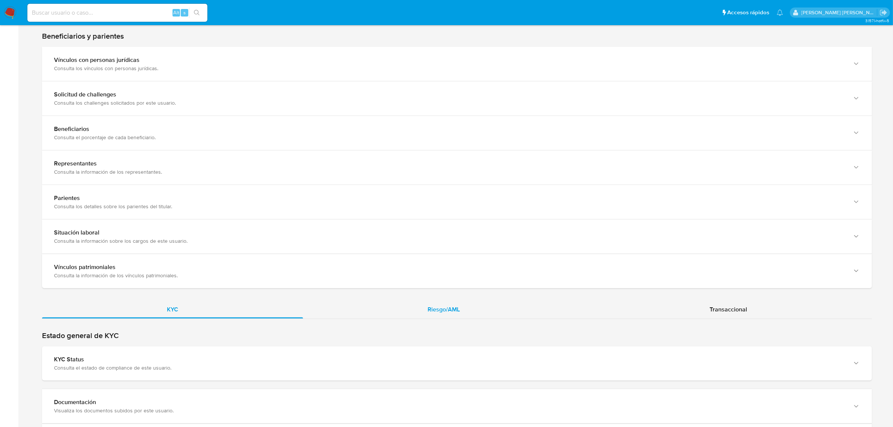
click at [430, 310] on span "Riesgo/AML" at bounding box center [444, 309] width 32 height 9
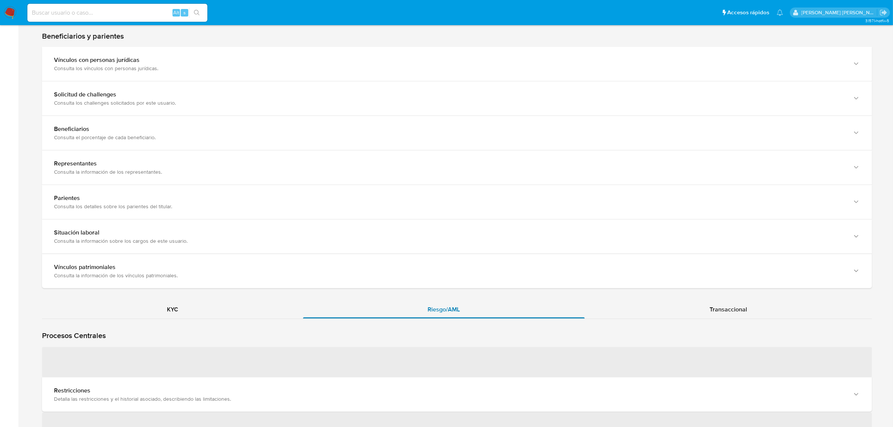
scroll to position [609, 0]
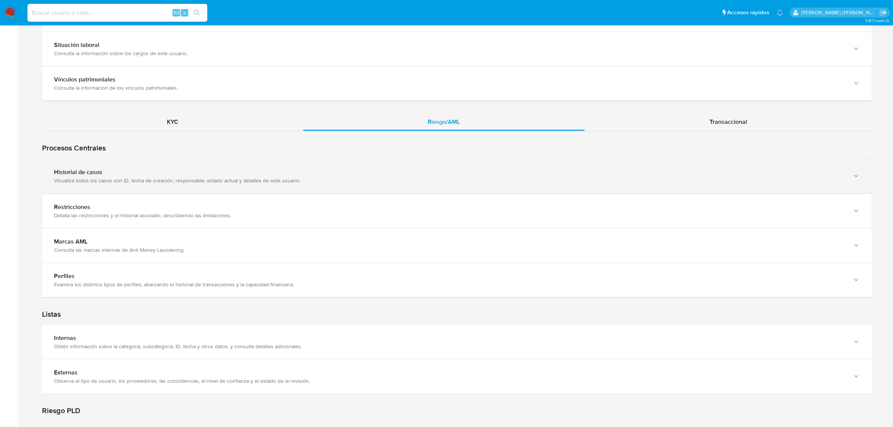
click at [102, 183] on div "Visualiza todos los casos con ID, fecha de creación, responsable, estado actual…" at bounding box center [449, 180] width 791 height 7
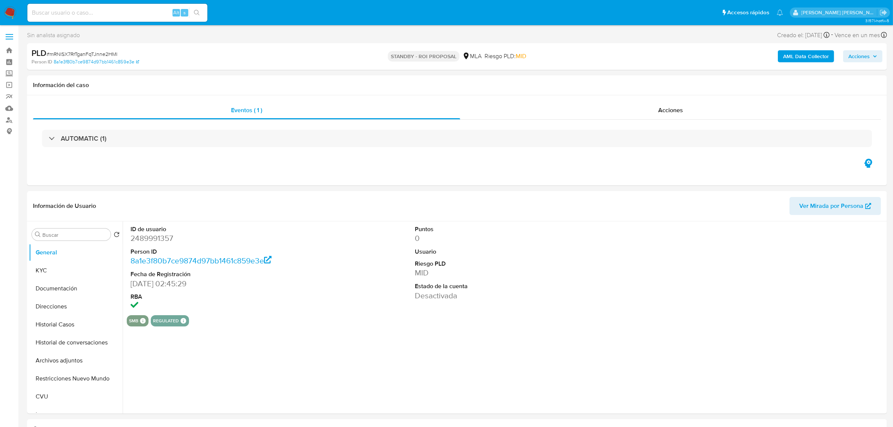
select select "10"
